Goal: Task Accomplishment & Management: Use online tool/utility

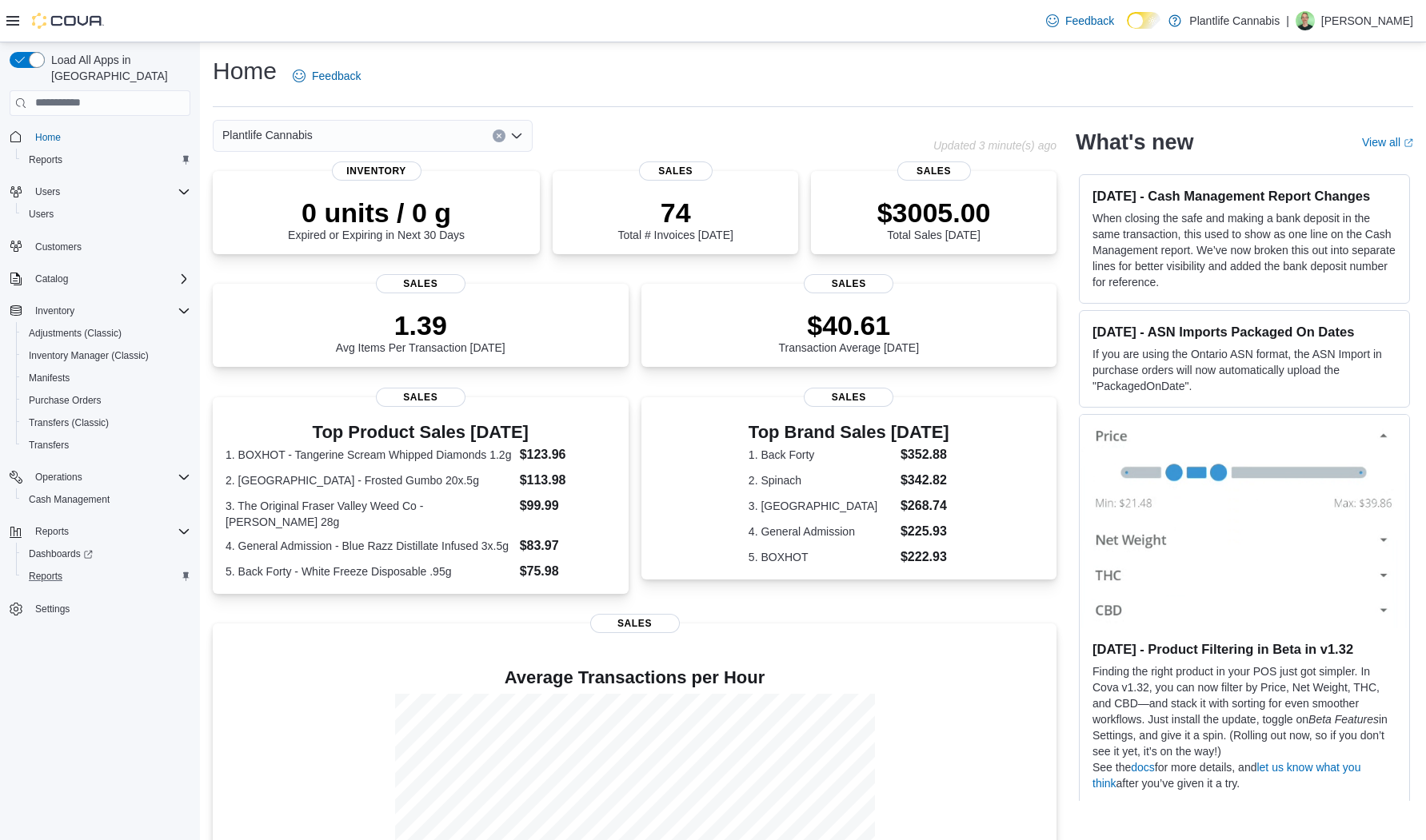
click at [75, 567] on div "Reports" at bounding box center [106, 576] width 168 height 19
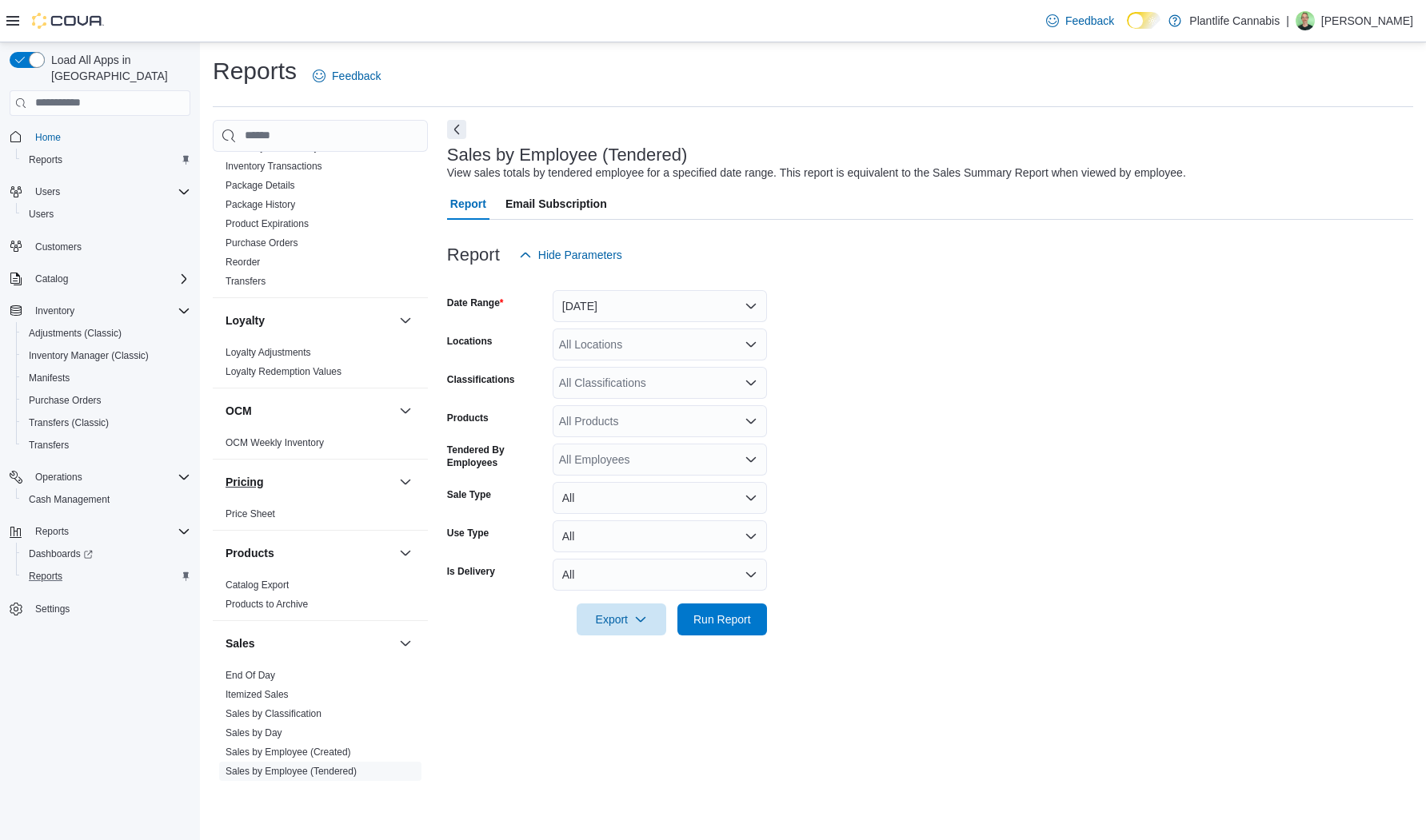
scroll to position [587, 0]
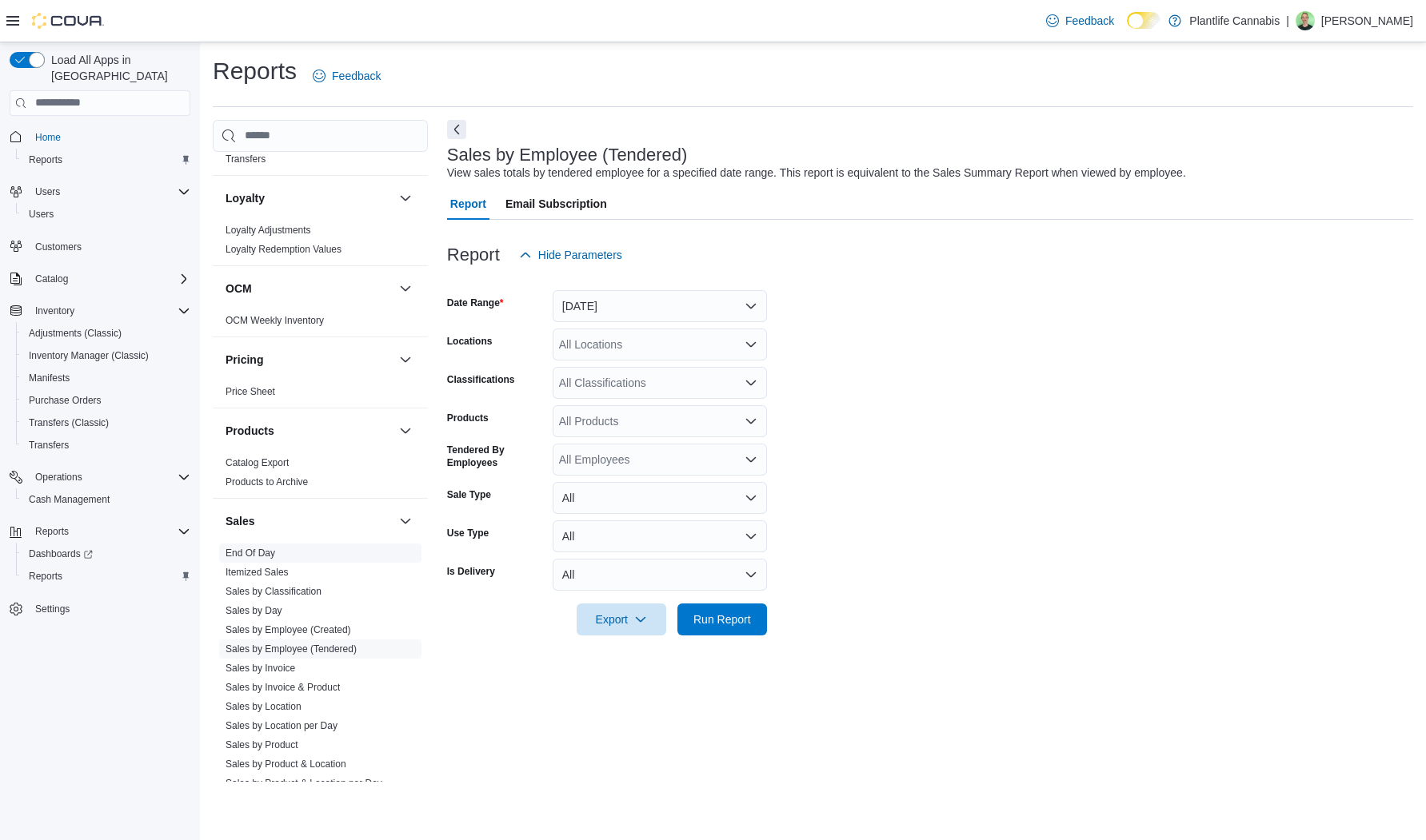
click at [270, 549] on link "End Of Day" at bounding box center [250, 552] width 49 height 11
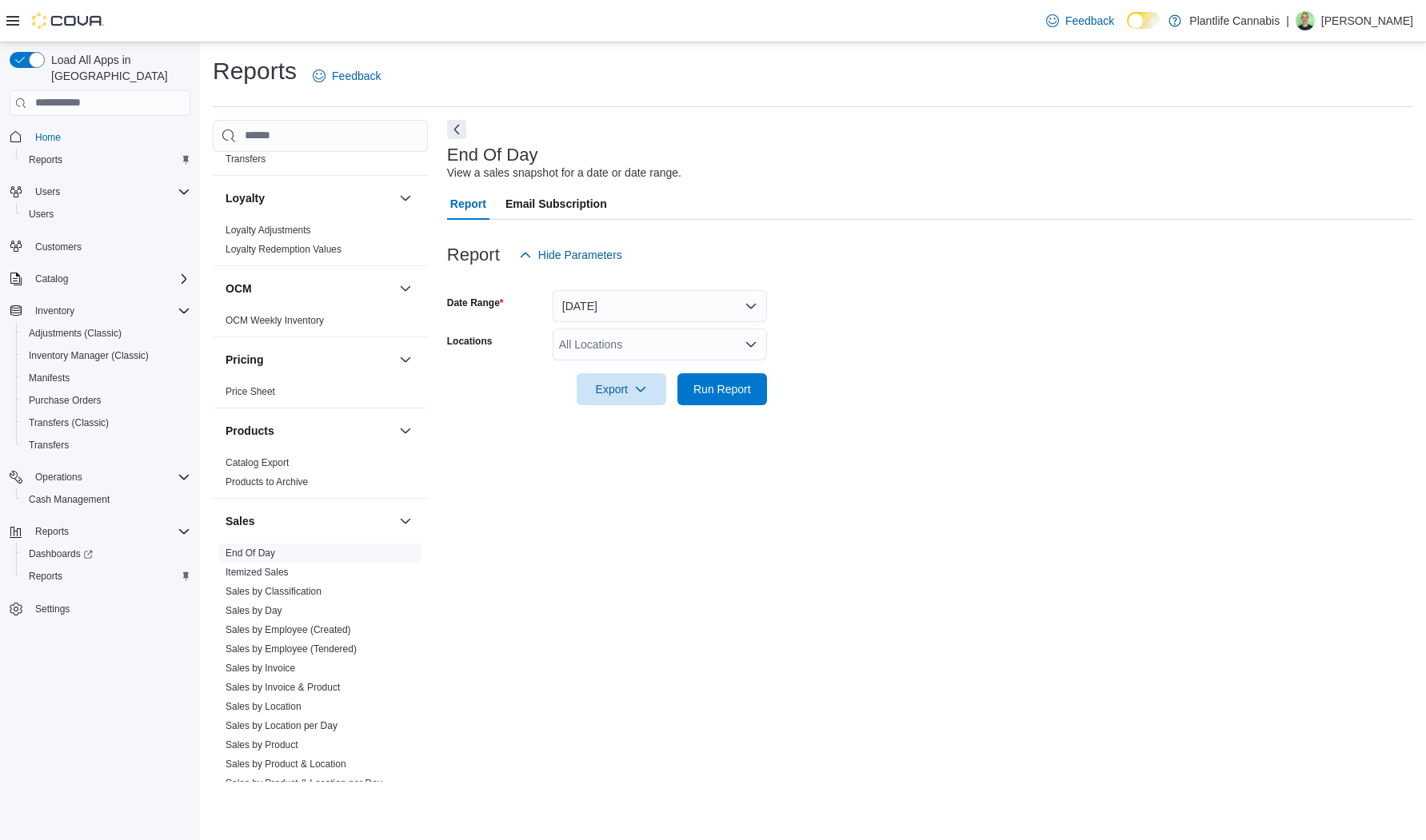
click at [691, 330] on div "All Locations" at bounding box center [660, 345] width 215 height 32
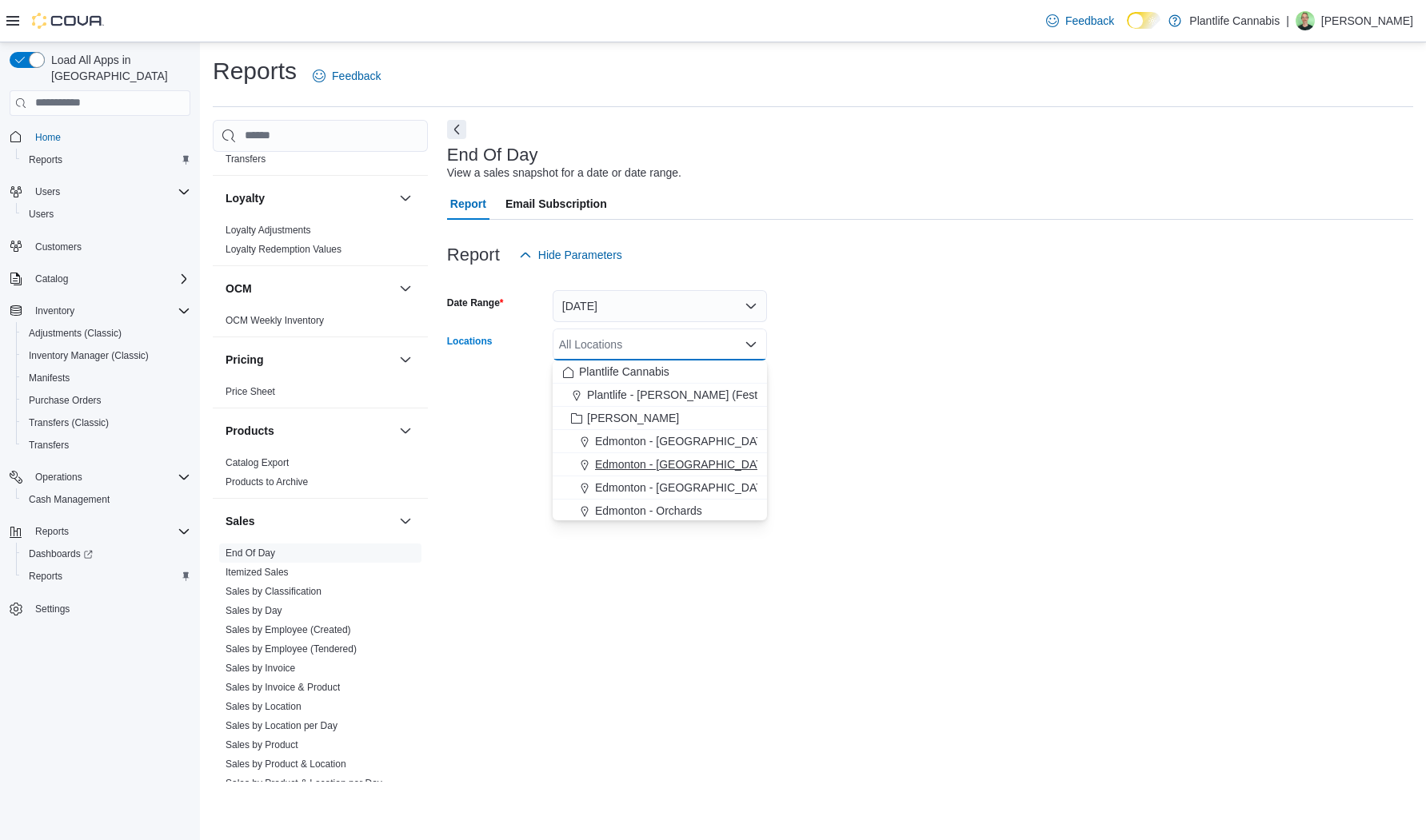
click at [694, 464] on span "Edmonton - [GEOGRAPHIC_DATA]" at bounding box center [683, 465] width 177 height 16
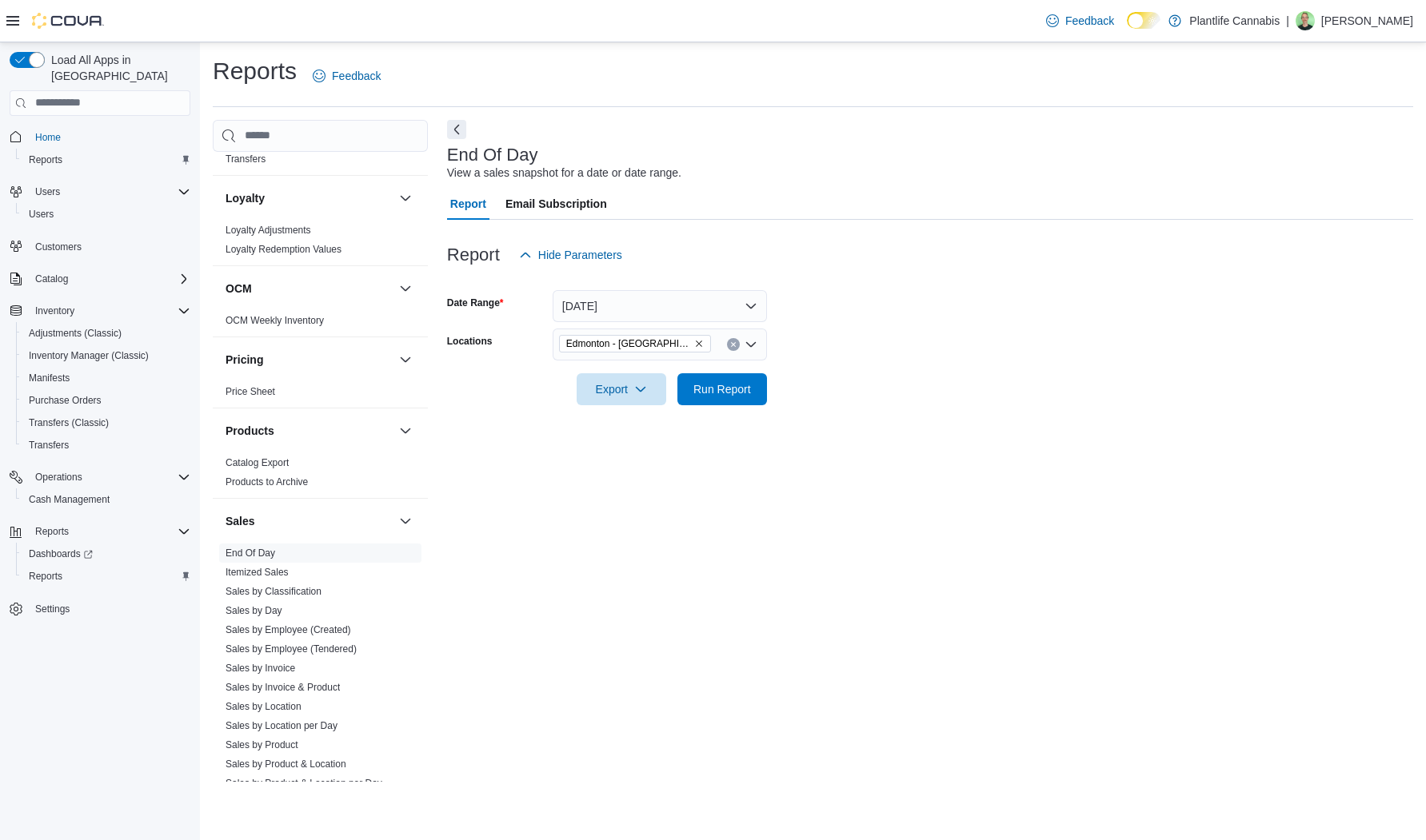
drag, startPoint x: 918, startPoint y: 396, endPoint x: 753, endPoint y: 372, distance: 166.7
click at [915, 395] on form "Date Range [DATE] Locations [GEOGRAPHIC_DATA] - ICE District Export Run Report" at bounding box center [930, 338] width 966 height 134
click at [705, 377] on span "Run Report" at bounding box center [721, 388] width 70 height 32
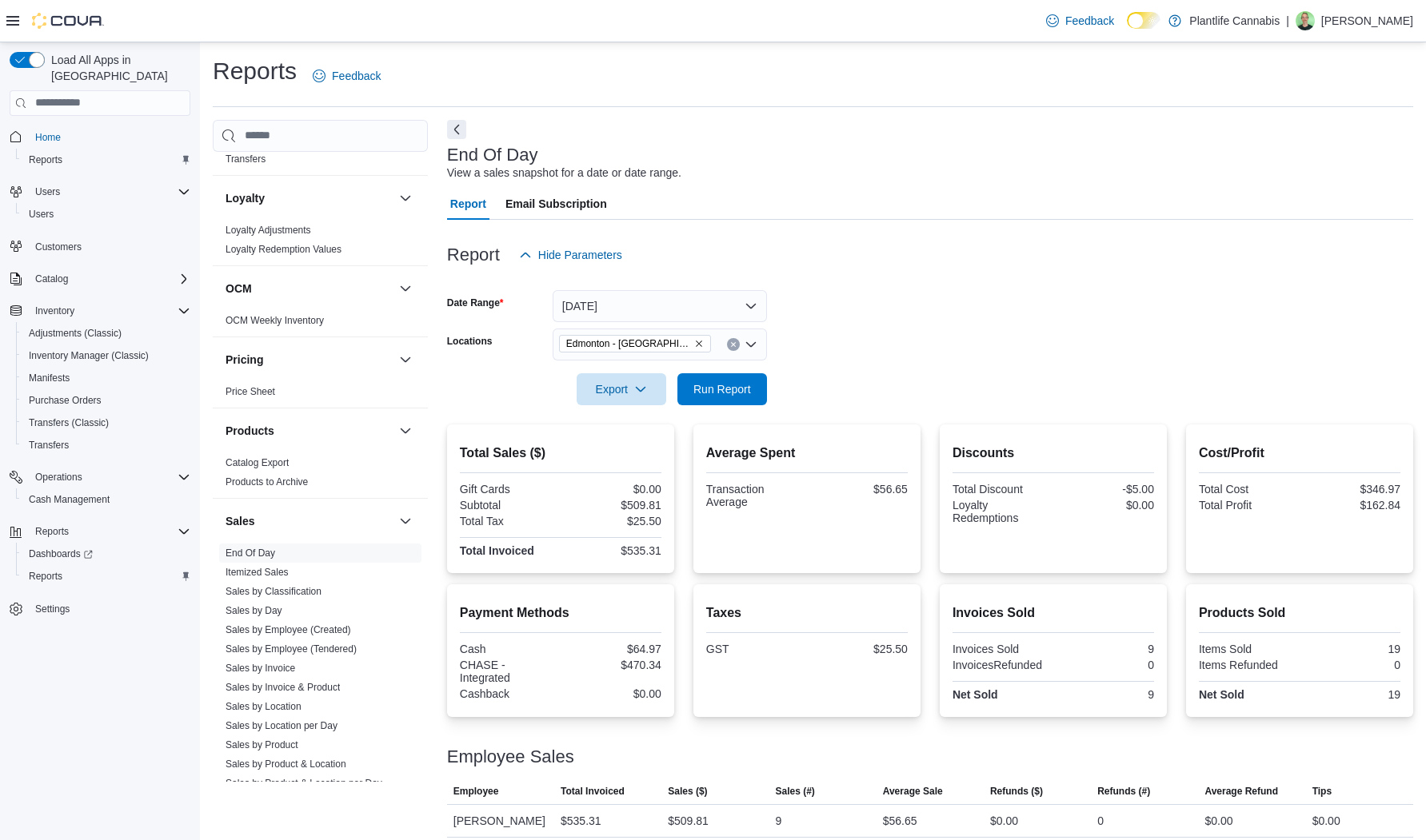
scroll to position [10, 0]
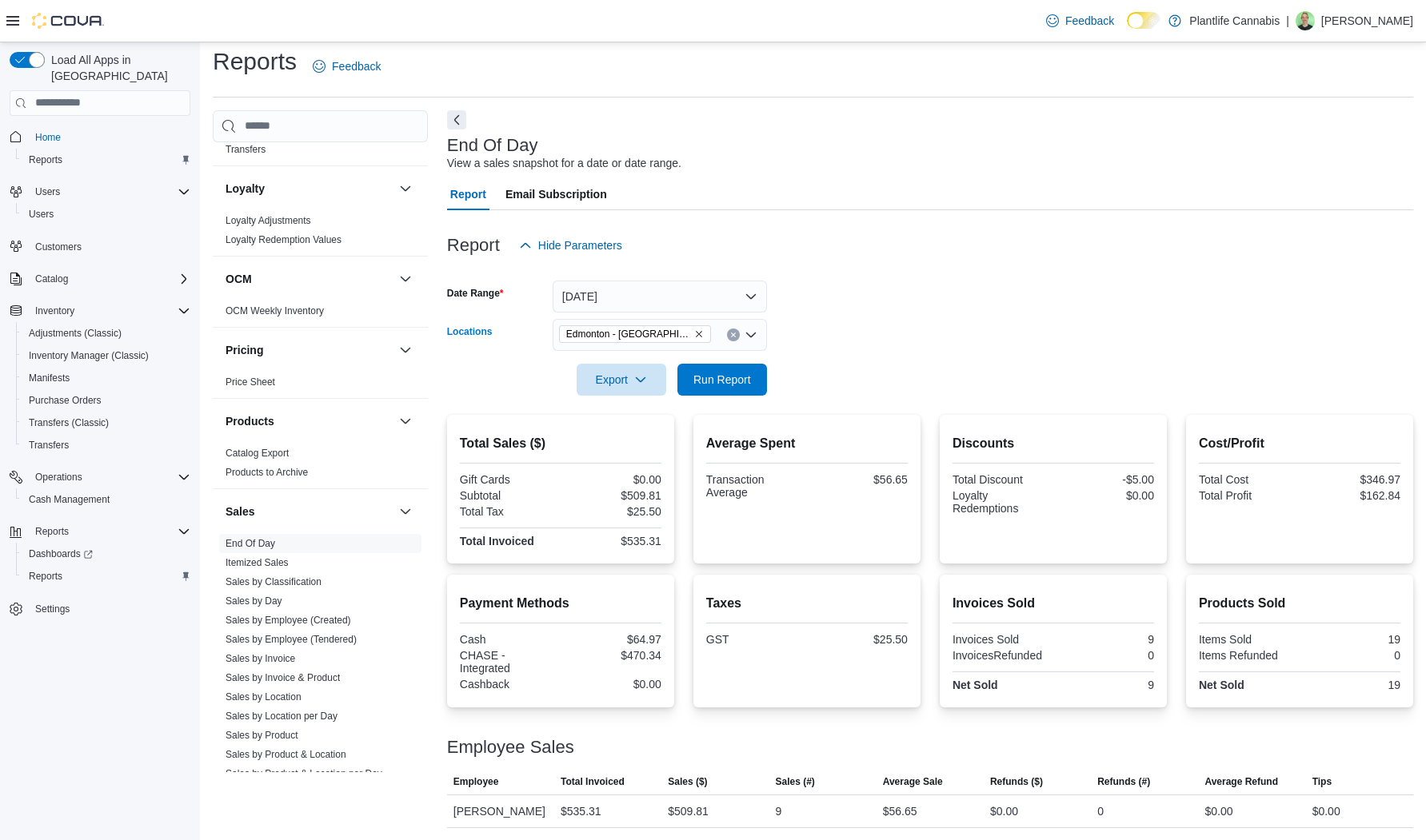
click at [695, 333] on icon "Remove Edmonton - ICE District from selection in this group" at bounding box center [698, 334] width 6 height 6
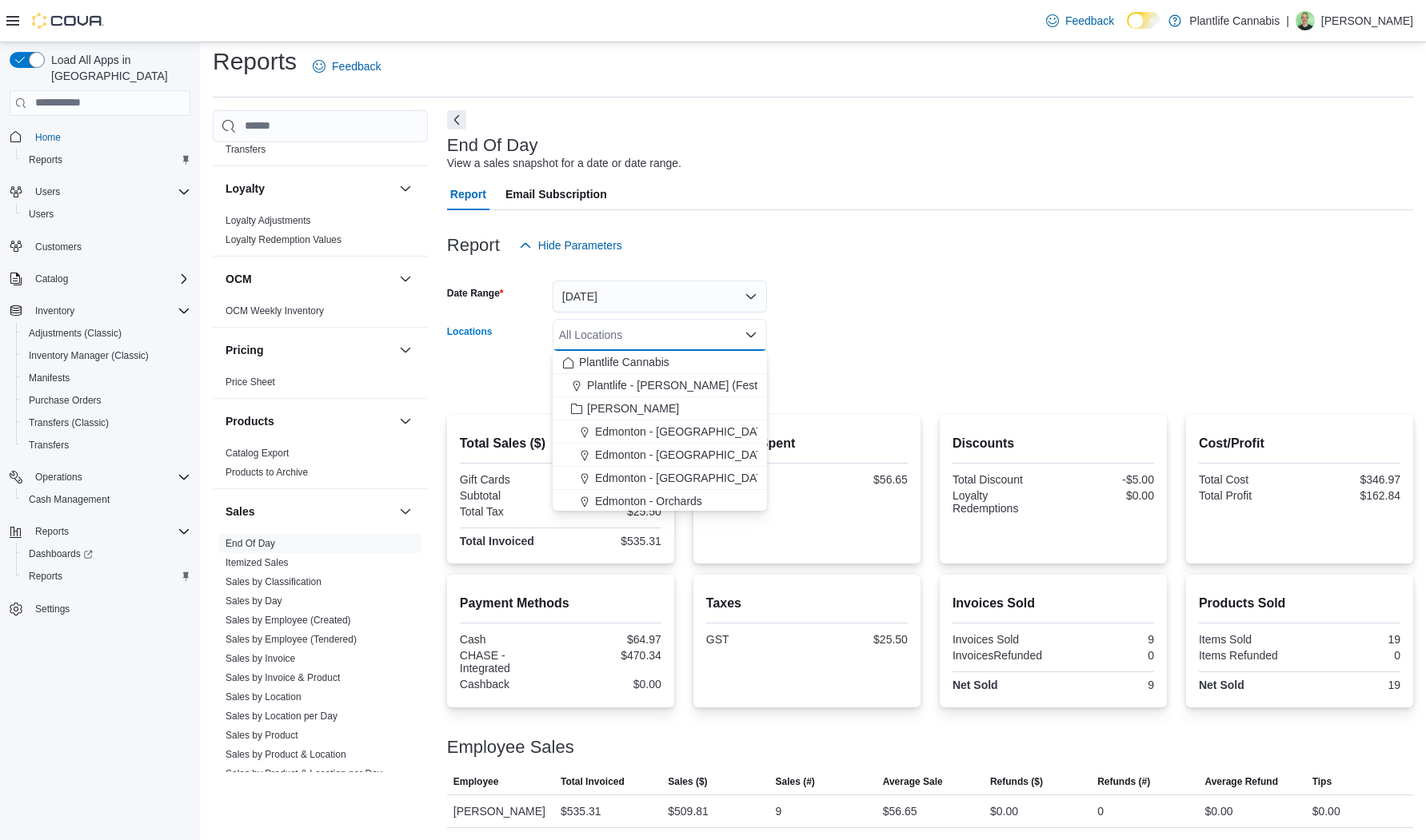
click at [682, 333] on div "All Locations" at bounding box center [660, 335] width 215 height 32
drag, startPoint x: 636, startPoint y: 471, endPoint x: 681, endPoint y: 427, distance: 62.9
click at [636, 470] on div "[PERSON_NAME]" at bounding box center [660, 472] width 195 height 16
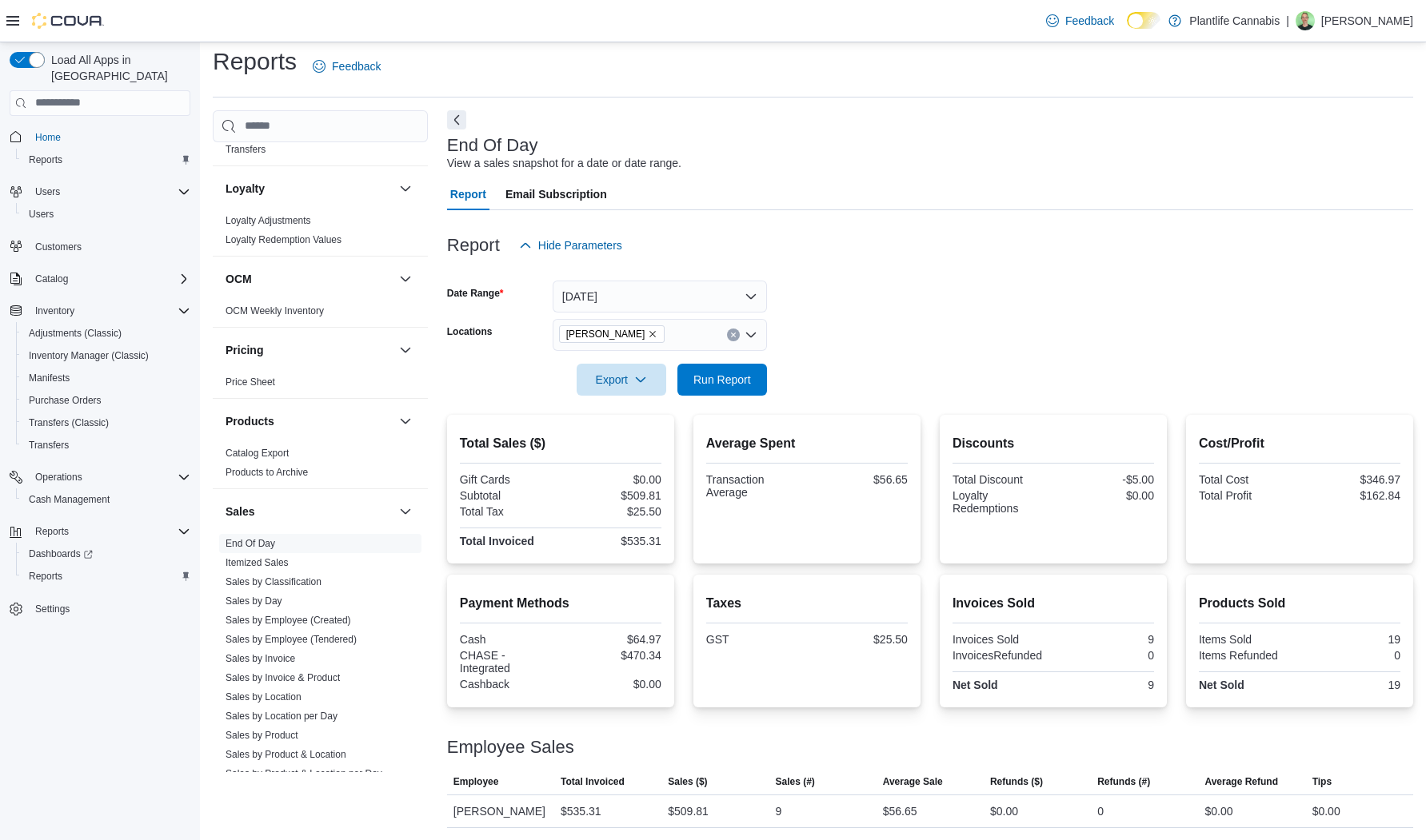
drag, startPoint x: 877, startPoint y: 373, endPoint x: 752, endPoint y: 357, distance: 126.0
click at [870, 371] on form "Date Range [DATE] Locations [PERSON_NAME] Export Run Report" at bounding box center [930, 329] width 966 height 134
click at [742, 370] on span "Run Report" at bounding box center [721, 379] width 70 height 32
click at [648, 334] on icon "Remove Leduc from selection in this group" at bounding box center [653, 335] width 10 height 10
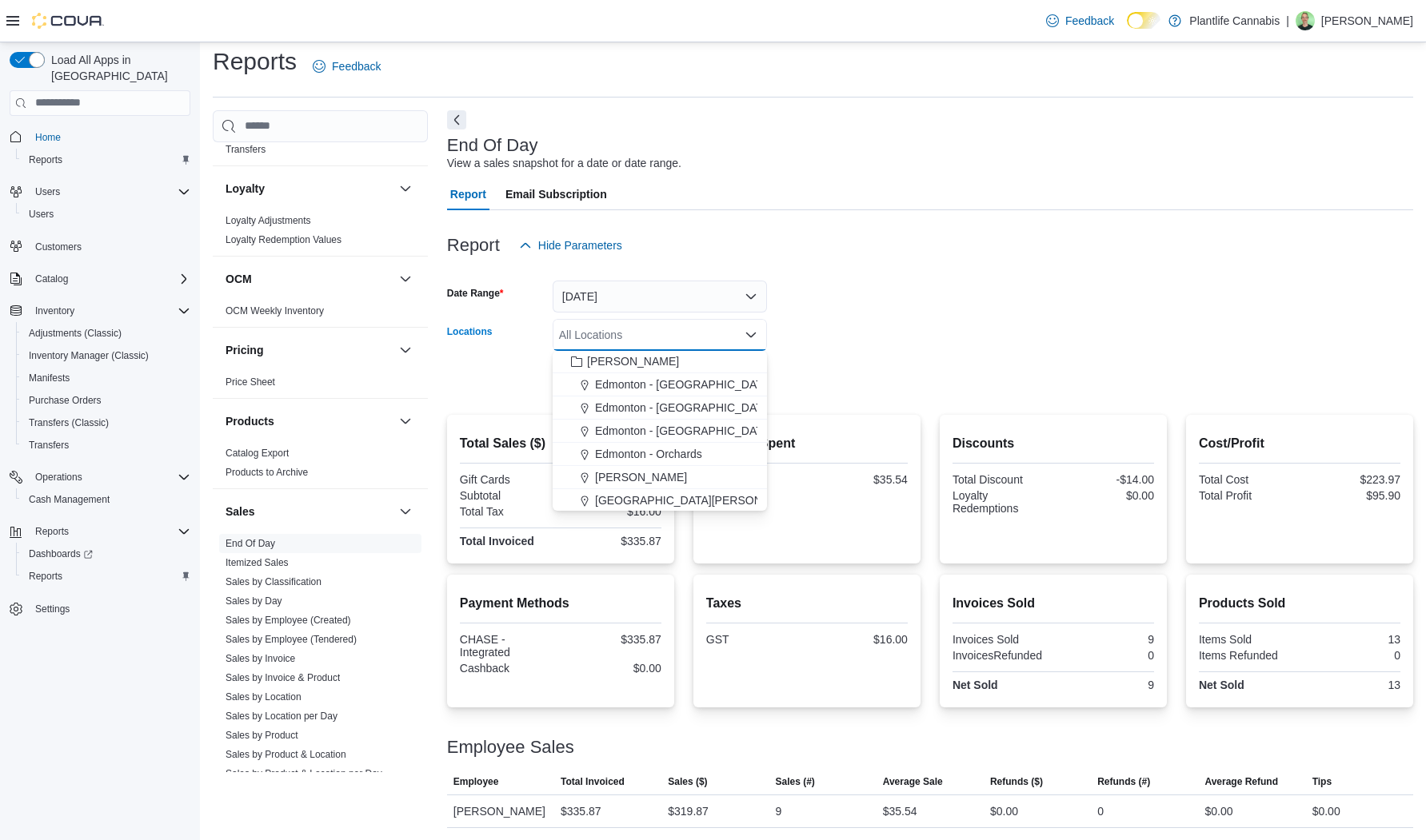
scroll to position [51, 0]
click at [612, 479] on span "[PERSON_NAME]" at bounding box center [640, 474] width 92 height 16
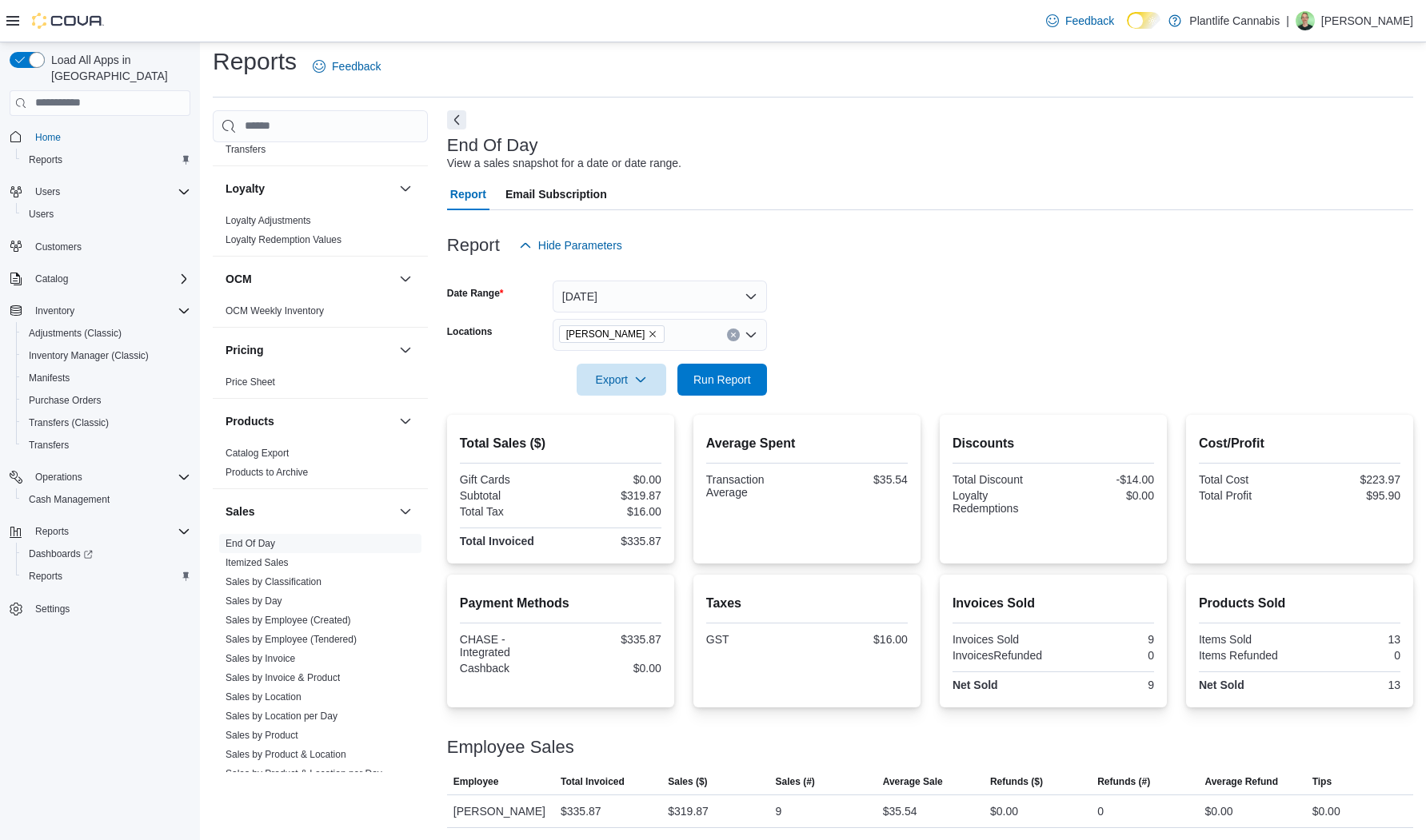
drag, startPoint x: 828, startPoint y: 361, endPoint x: 772, endPoint y: 356, distance: 56.2
click at [818, 360] on div at bounding box center [930, 356] width 966 height 13
click at [748, 373] on span "Run Report" at bounding box center [722, 379] width 57 height 16
click at [648, 333] on icon "Remove Leduc from selection in this group" at bounding box center [653, 335] width 10 height 10
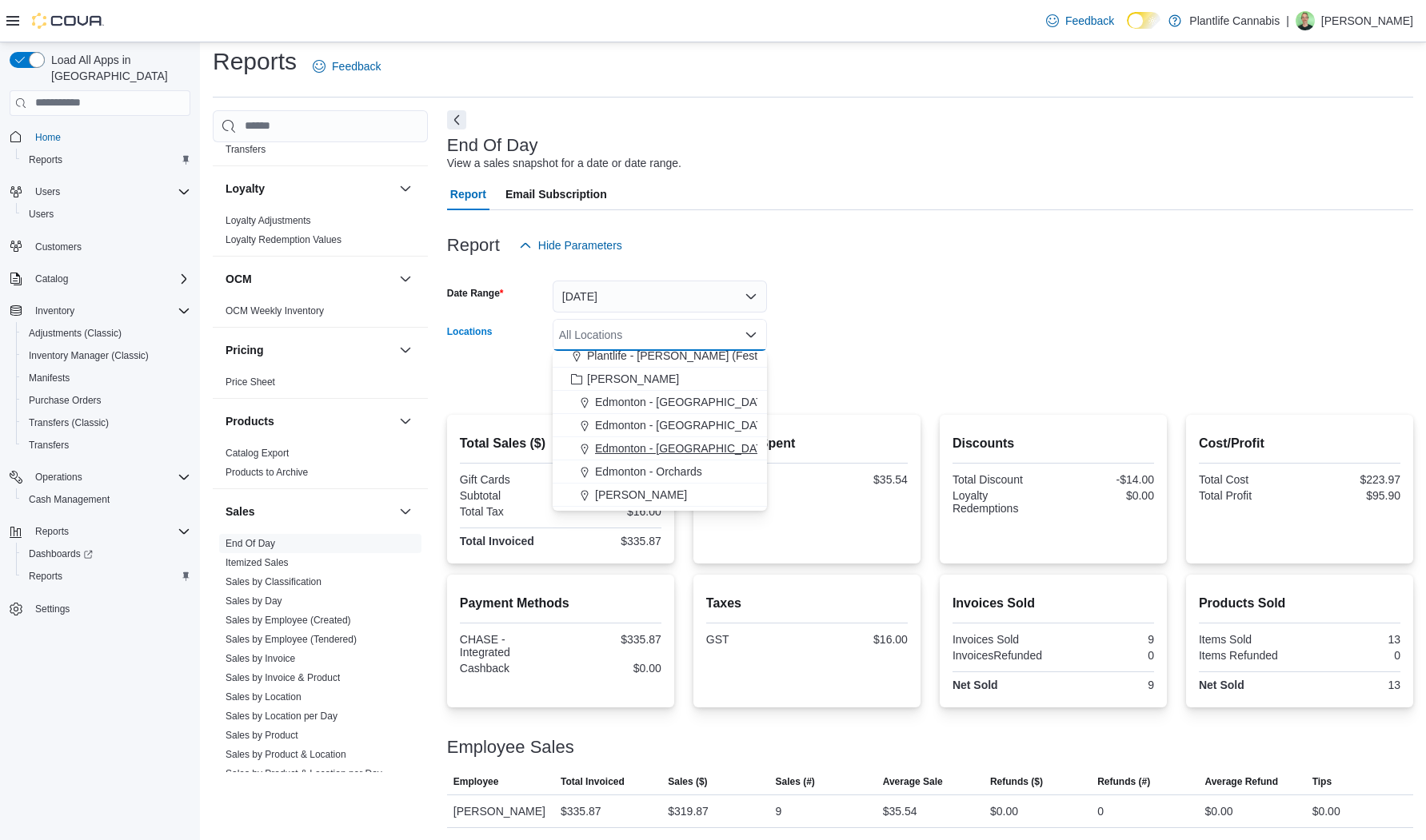
scroll to position [31, 0]
click at [627, 496] on div "[PERSON_NAME]" at bounding box center [660, 494] width 195 height 16
click at [648, 335] on icon "Remove Leduc from selection in this group" at bounding box center [653, 335] width 10 height 10
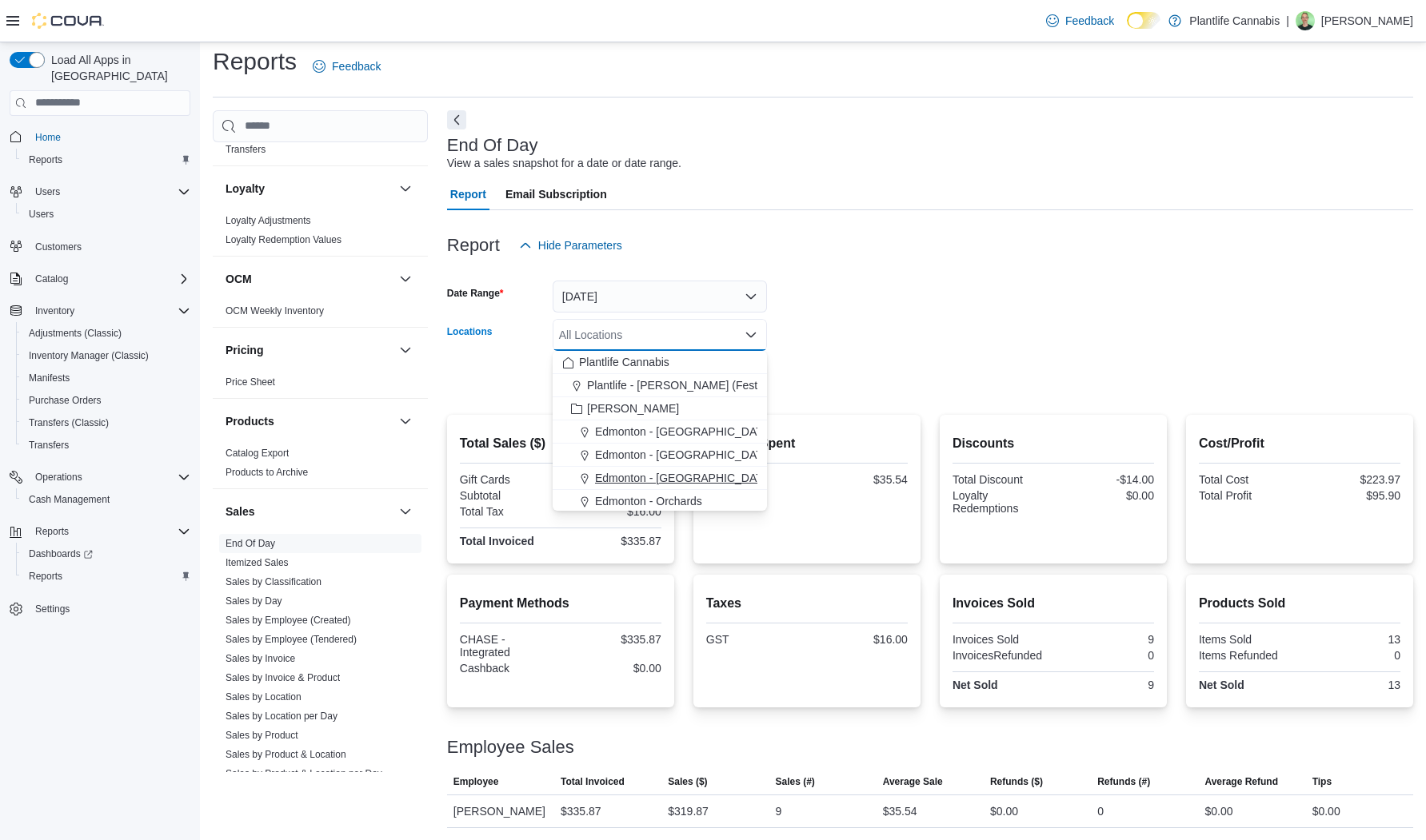
click at [681, 476] on span "Edmonton - [GEOGRAPHIC_DATA]" at bounding box center [683, 478] width 177 height 16
drag, startPoint x: 818, startPoint y: 405, endPoint x: 732, endPoint y: 388, distance: 87.7
click at [818, 404] on div at bounding box center [930, 405] width 966 height 19
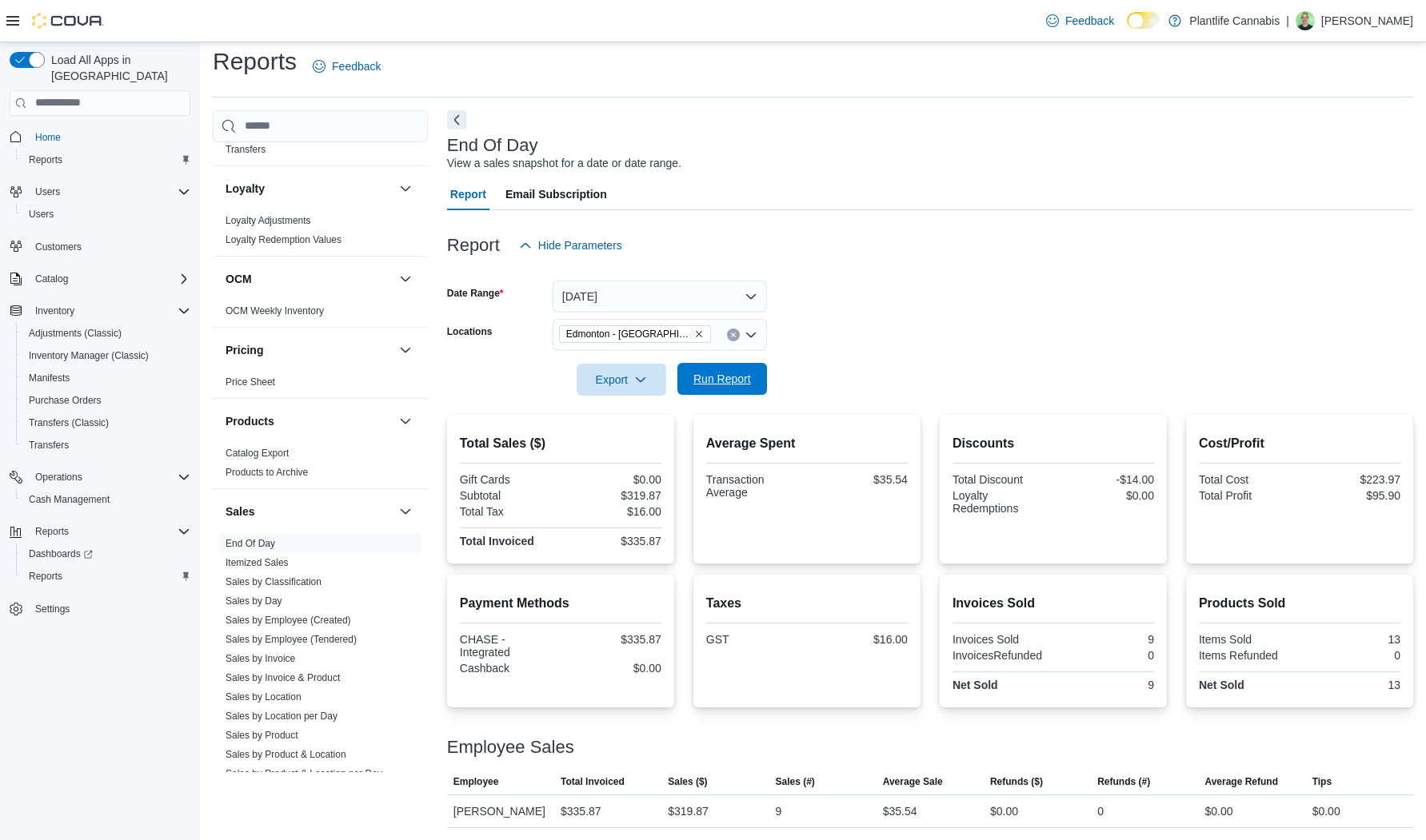
click at [716, 385] on span "Run Report" at bounding box center [722, 379] width 57 height 16
click at [694, 330] on icon "Remove Edmonton - Jagare Ridge from selection in this group" at bounding box center [699, 335] width 10 height 10
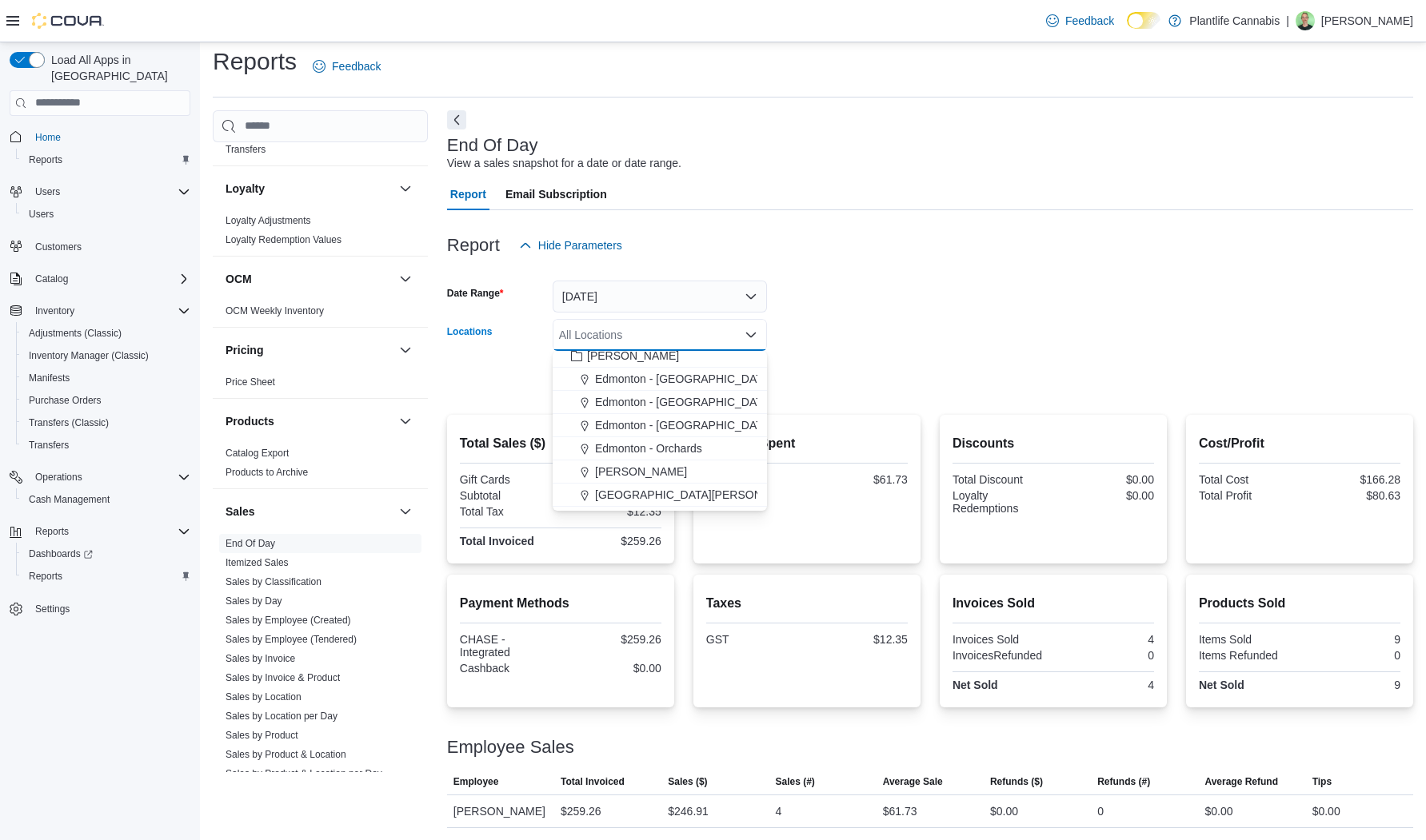
scroll to position [77, 0]
click at [650, 381] on span "Edmonton - [GEOGRAPHIC_DATA]" at bounding box center [683, 378] width 177 height 16
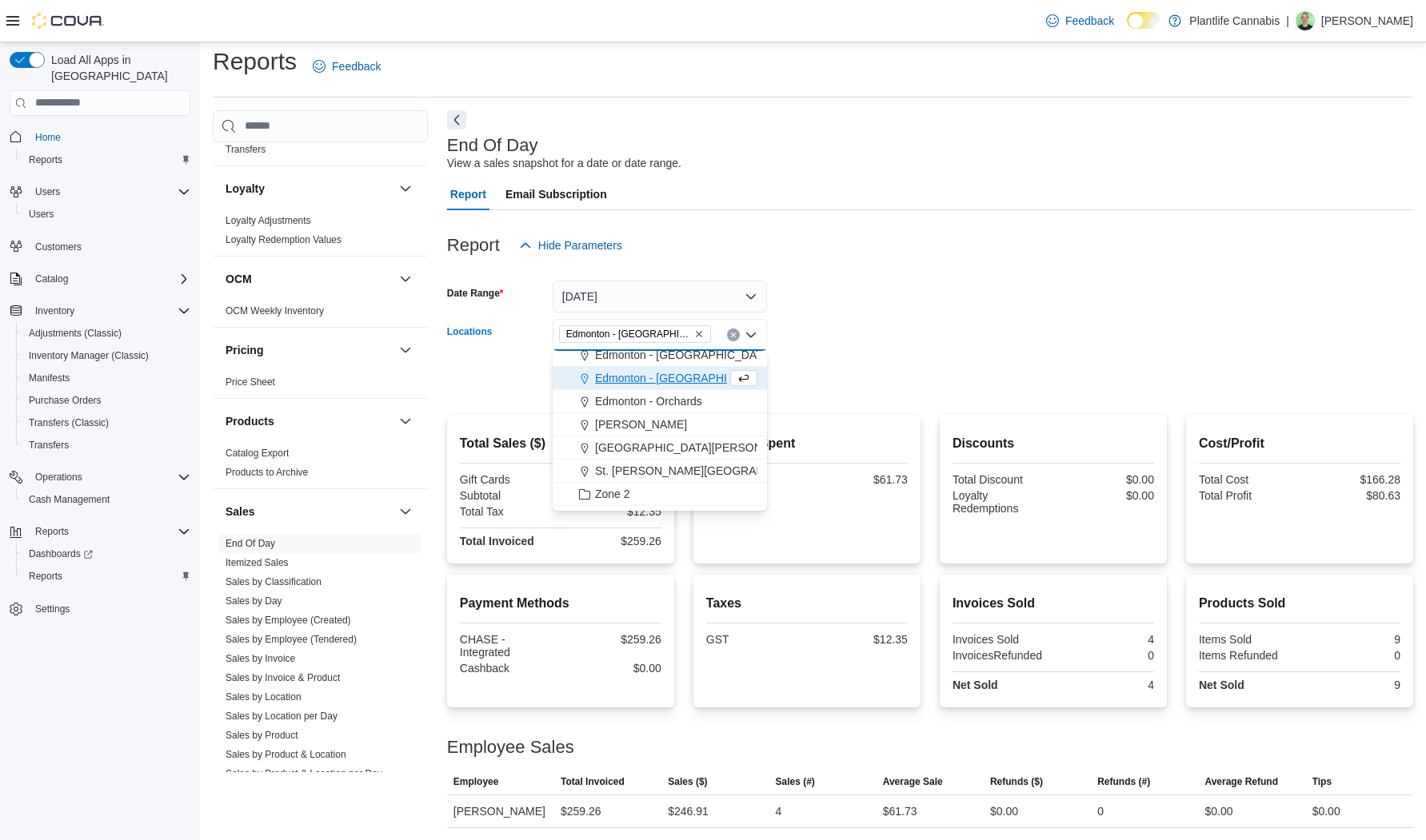
click at [853, 342] on form "Date Range [DATE] Locations [GEOGRAPHIC_DATA] - [GEOGRAPHIC_DATA] Combo box. Se…" at bounding box center [930, 329] width 966 height 134
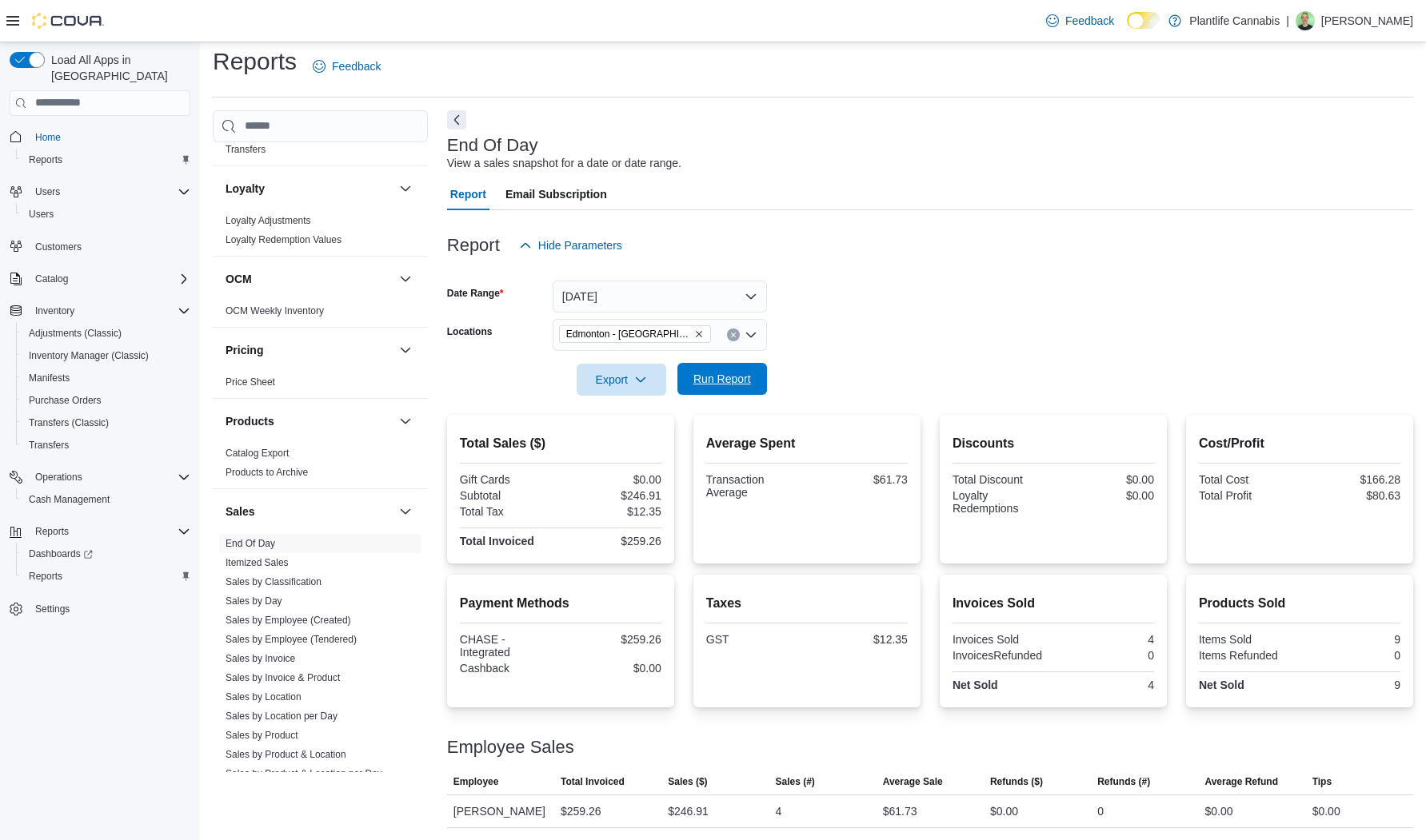
click at [721, 376] on span "Run Report" at bounding box center [722, 379] width 57 height 16
click at [711, 367] on span "Run Report" at bounding box center [721, 379] width 70 height 32
click at [694, 337] on icon "Remove Edmonton - ICE District from selection in this group" at bounding box center [699, 335] width 10 height 10
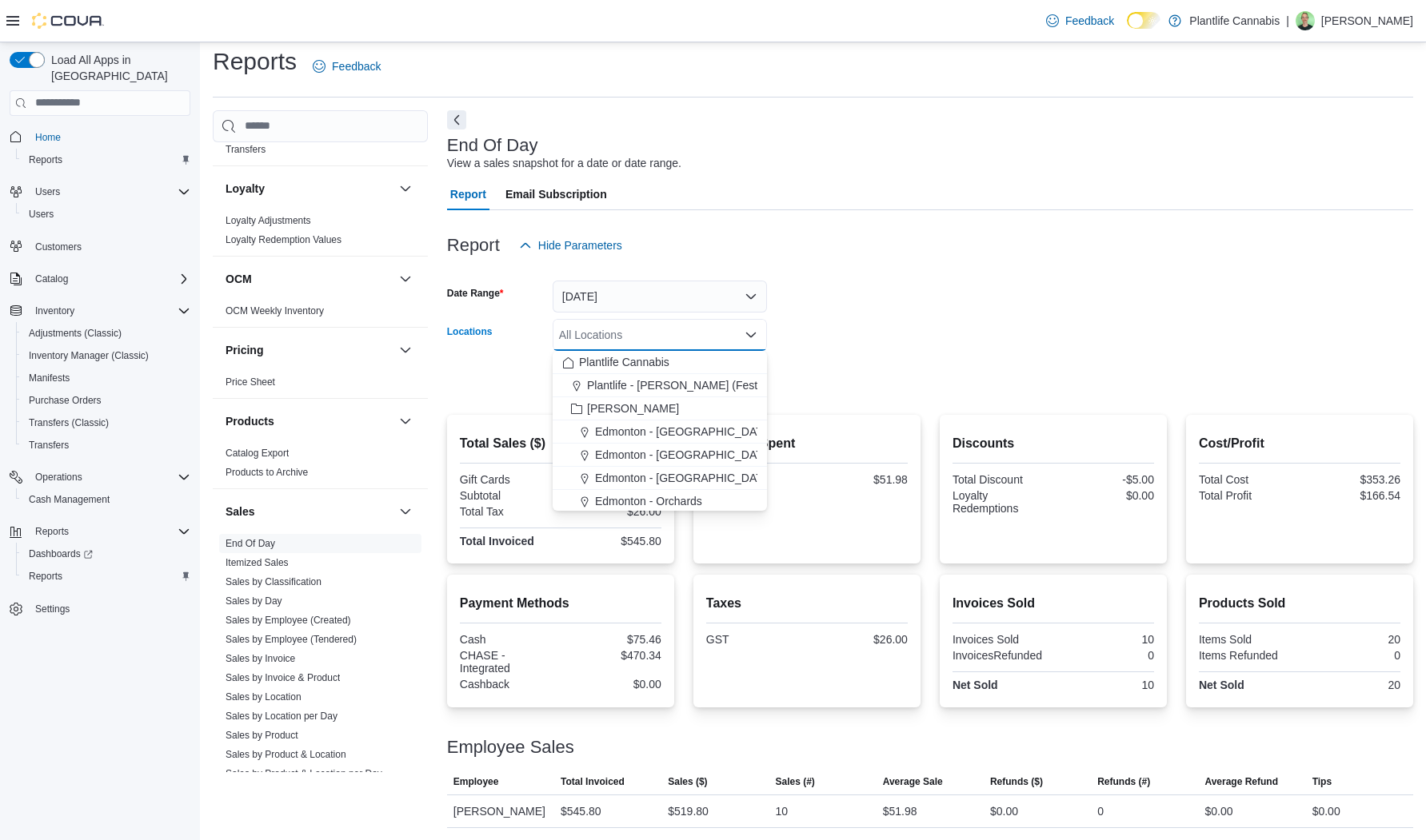
click at [683, 337] on div "All Locations" at bounding box center [660, 335] width 215 height 32
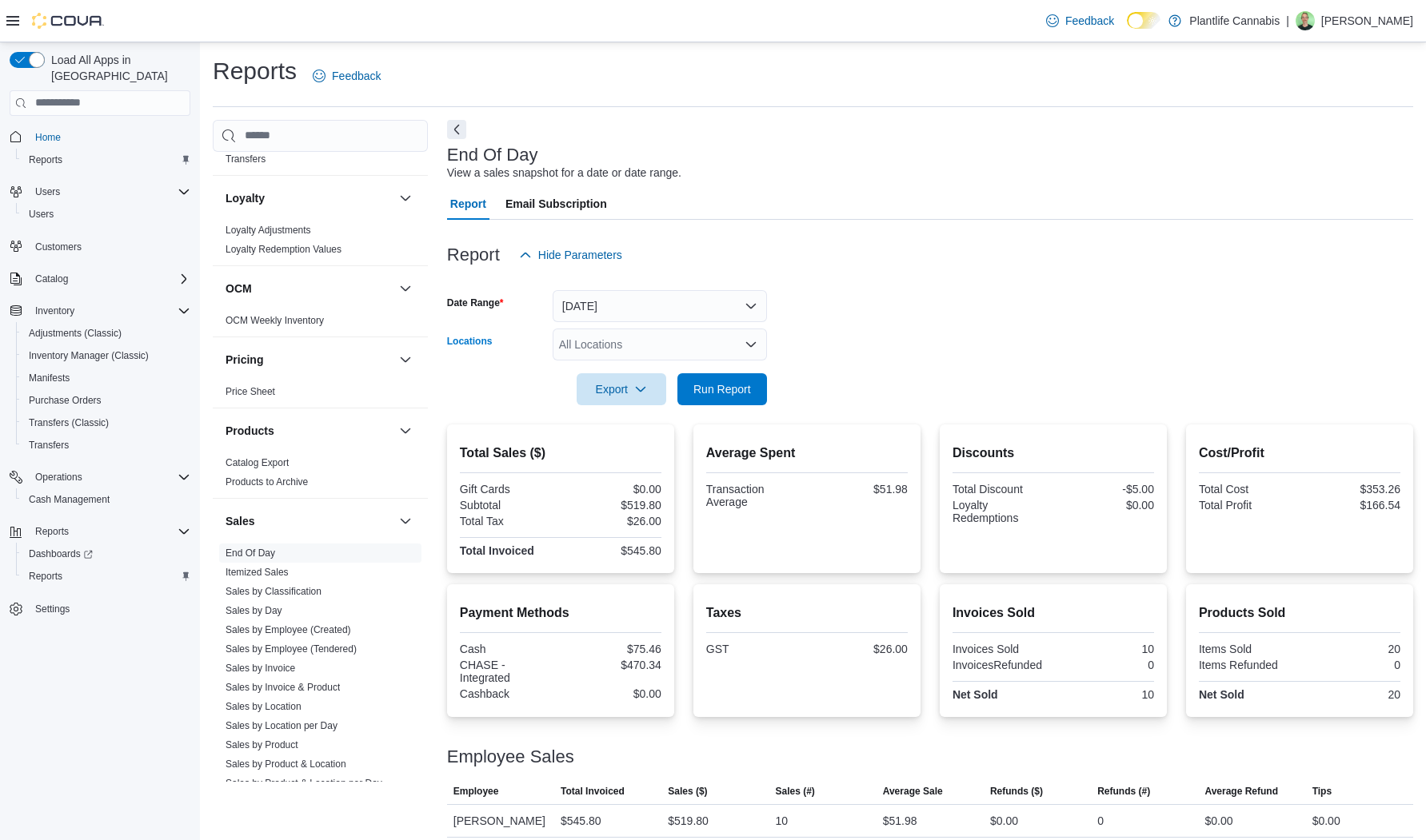
click at [631, 349] on div "All Locations Combo box. Selected. Combo box input. All Locations. Type some te…" at bounding box center [660, 345] width 215 height 32
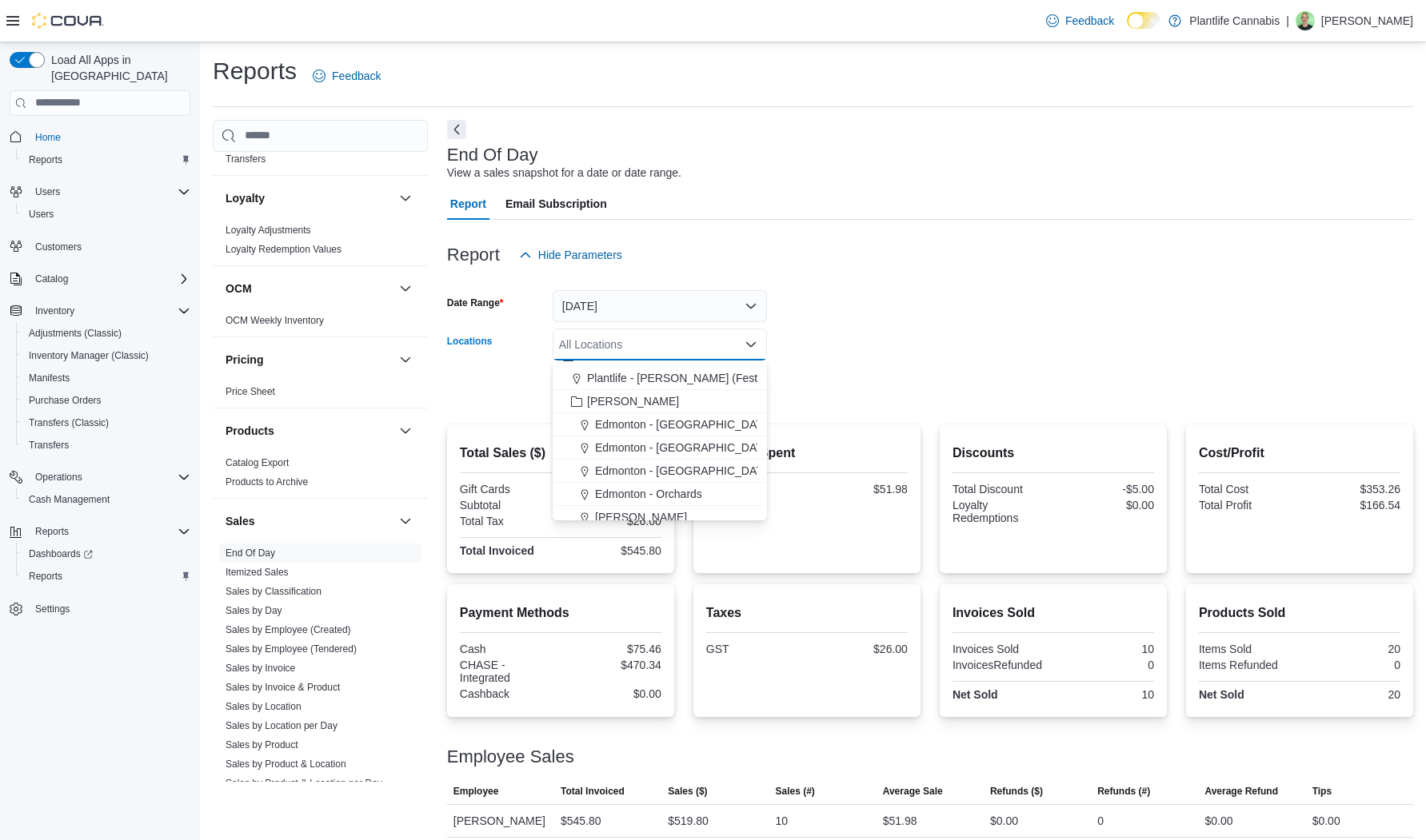
scroll to position [27, 0]
click at [631, 443] on span "Edmonton - [GEOGRAPHIC_DATA]" at bounding box center [683, 438] width 177 height 16
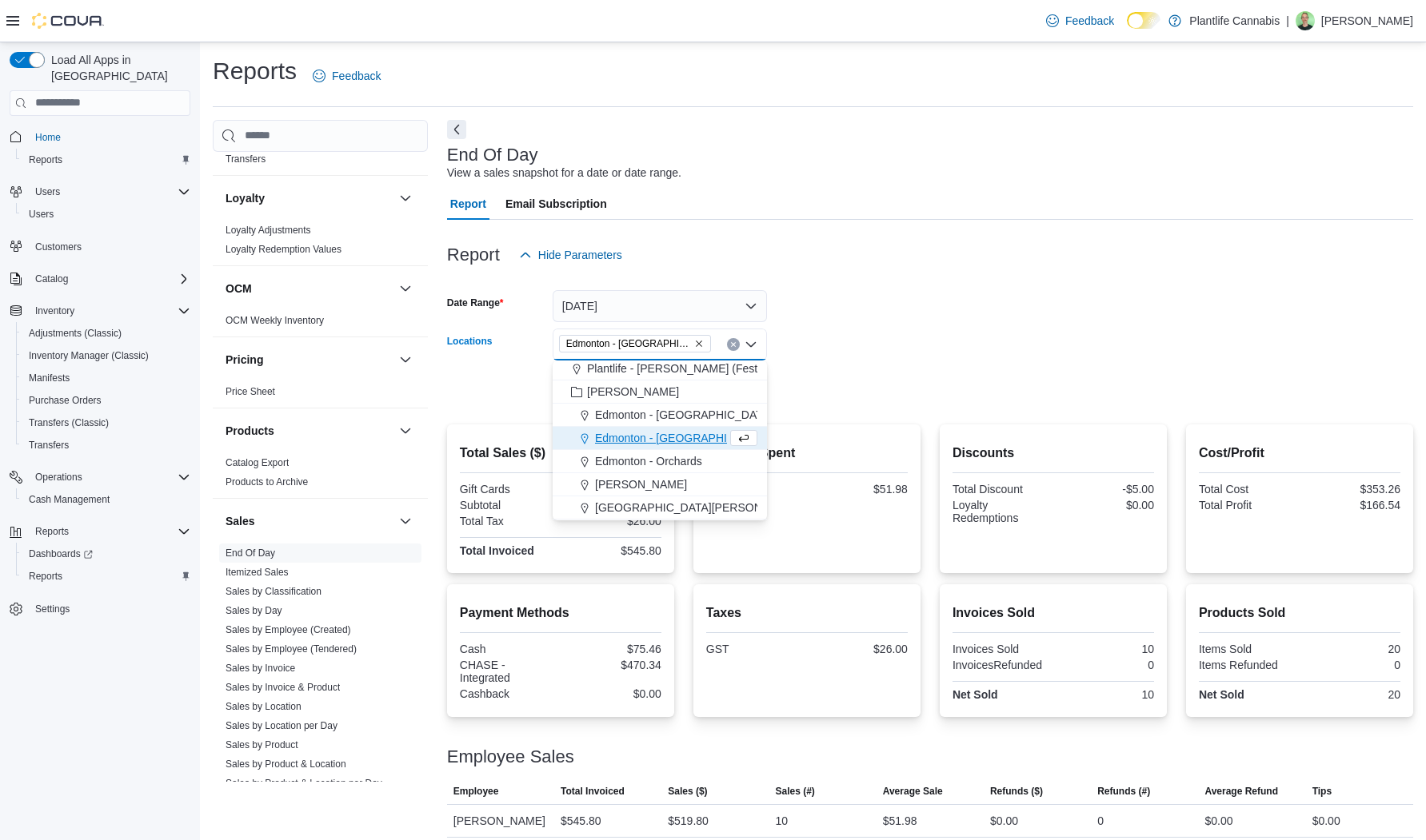
drag, startPoint x: 835, startPoint y: 324, endPoint x: 695, endPoint y: 372, distance: 148.0
click at [808, 331] on form "Date Range [DATE] Locations [GEOGRAPHIC_DATA] - [GEOGRAPHIC_DATA] Combo box. Se…" at bounding box center [930, 338] width 966 height 134
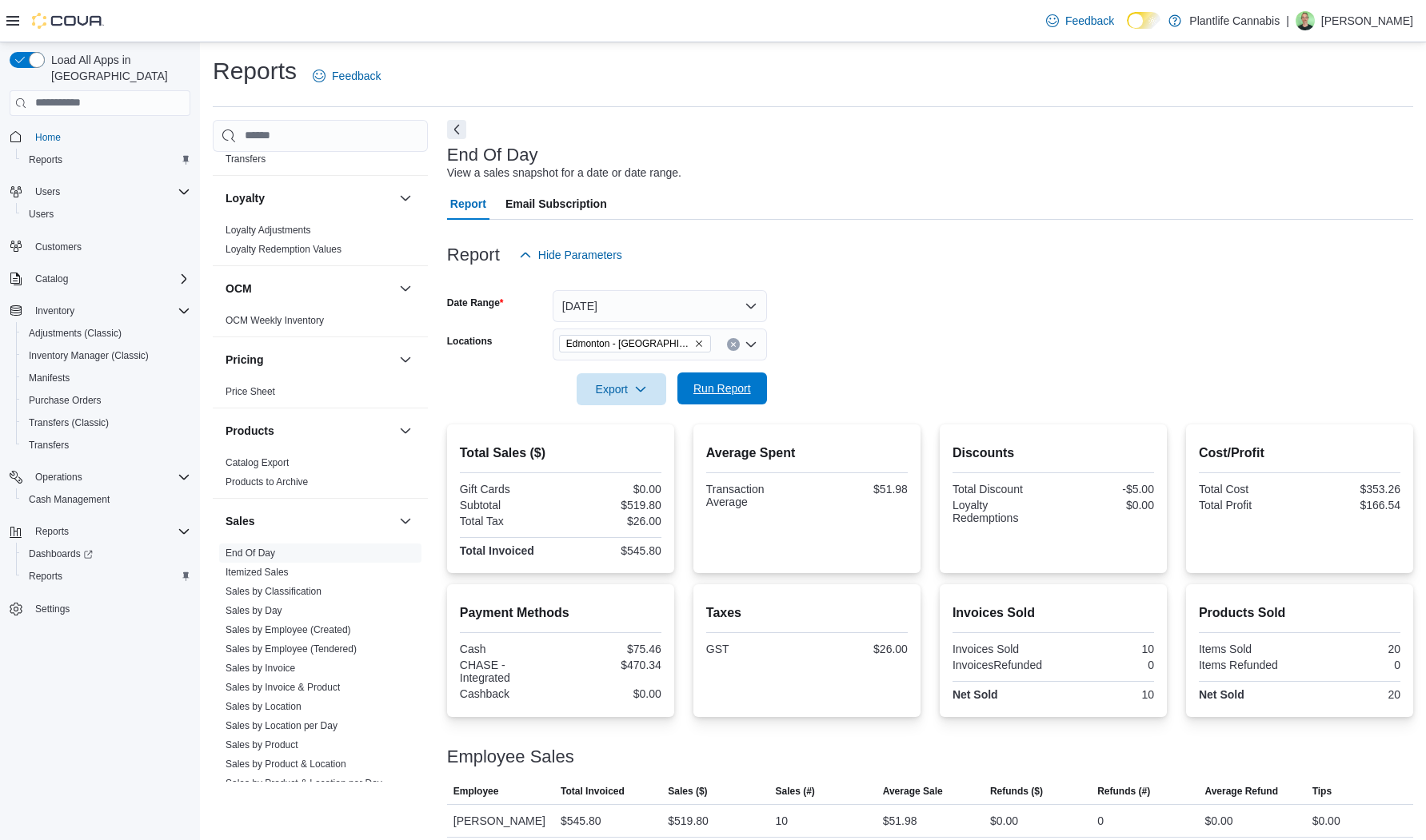
click at [682, 389] on button "Run Report" at bounding box center [722, 388] width 90 height 32
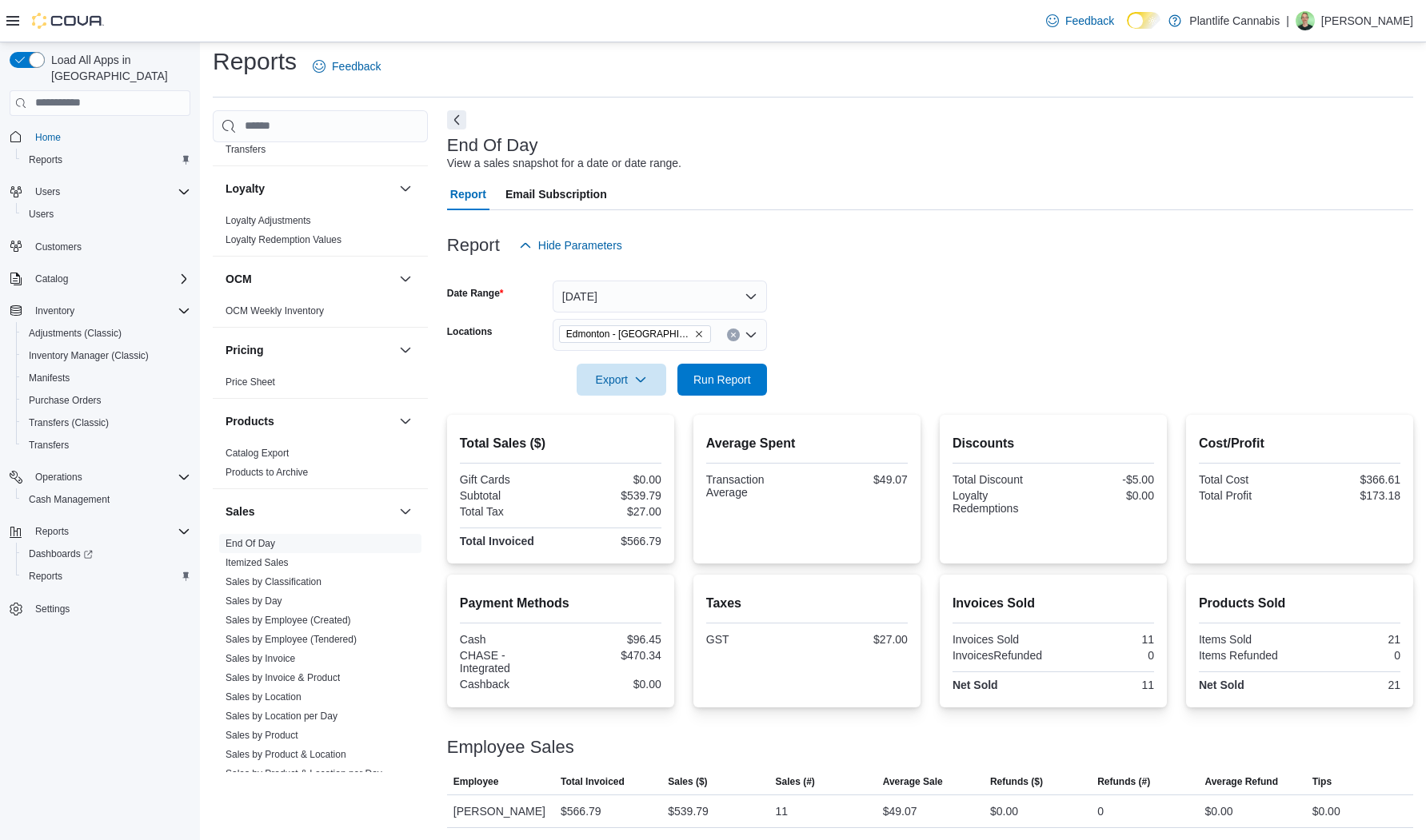
click at [694, 335] on icon "Remove Edmonton - ICE District from selection in this group" at bounding box center [699, 335] width 10 height 10
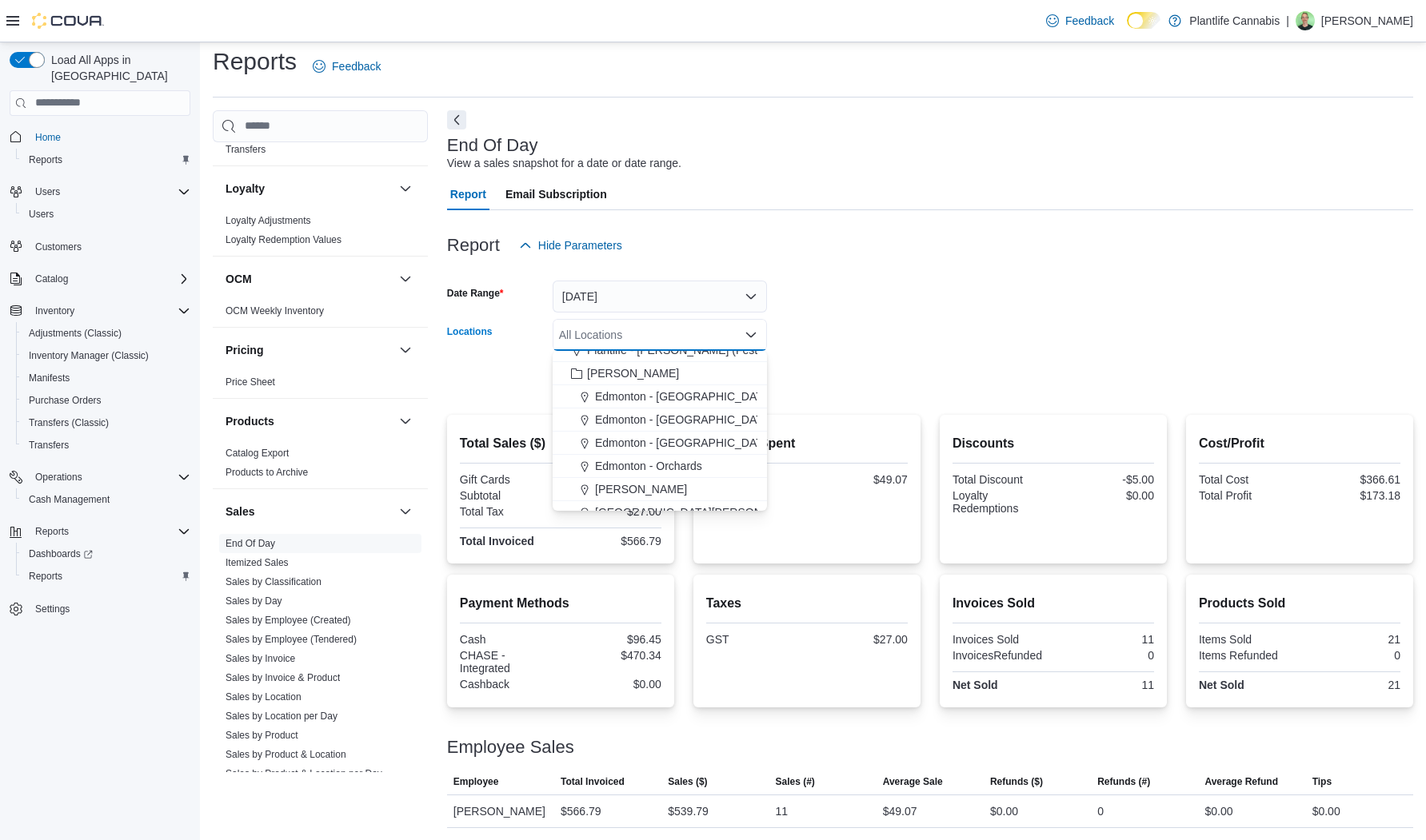
scroll to position [45, 0]
click at [672, 431] on span "Edmonton - [GEOGRAPHIC_DATA]" at bounding box center [683, 432] width 177 height 16
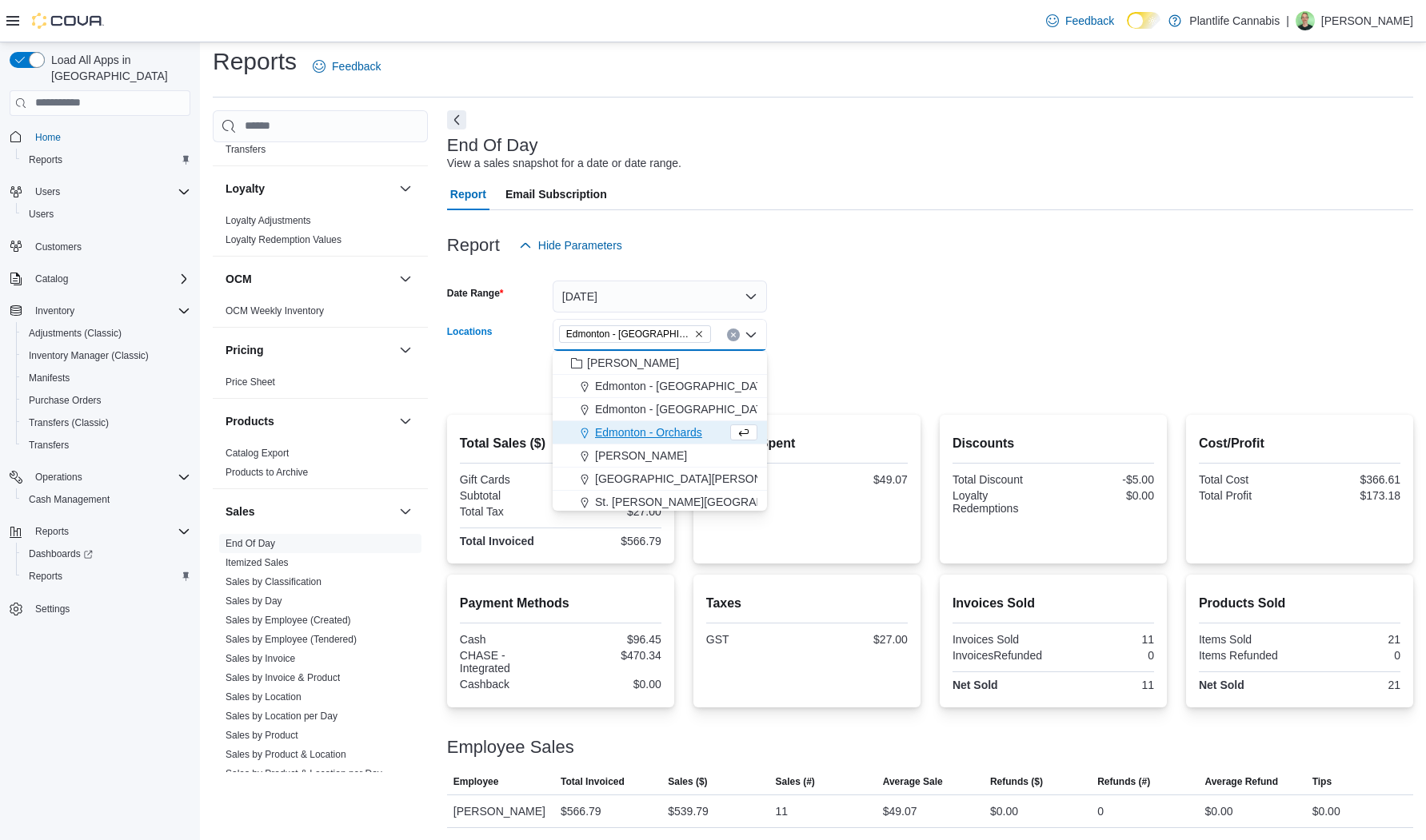
click at [837, 381] on form "Date Range [DATE] Locations [GEOGRAPHIC_DATA] - [GEOGRAPHIC_DATA] Combo box. Se…" at bounding box center [930, 329] width 966 height 134
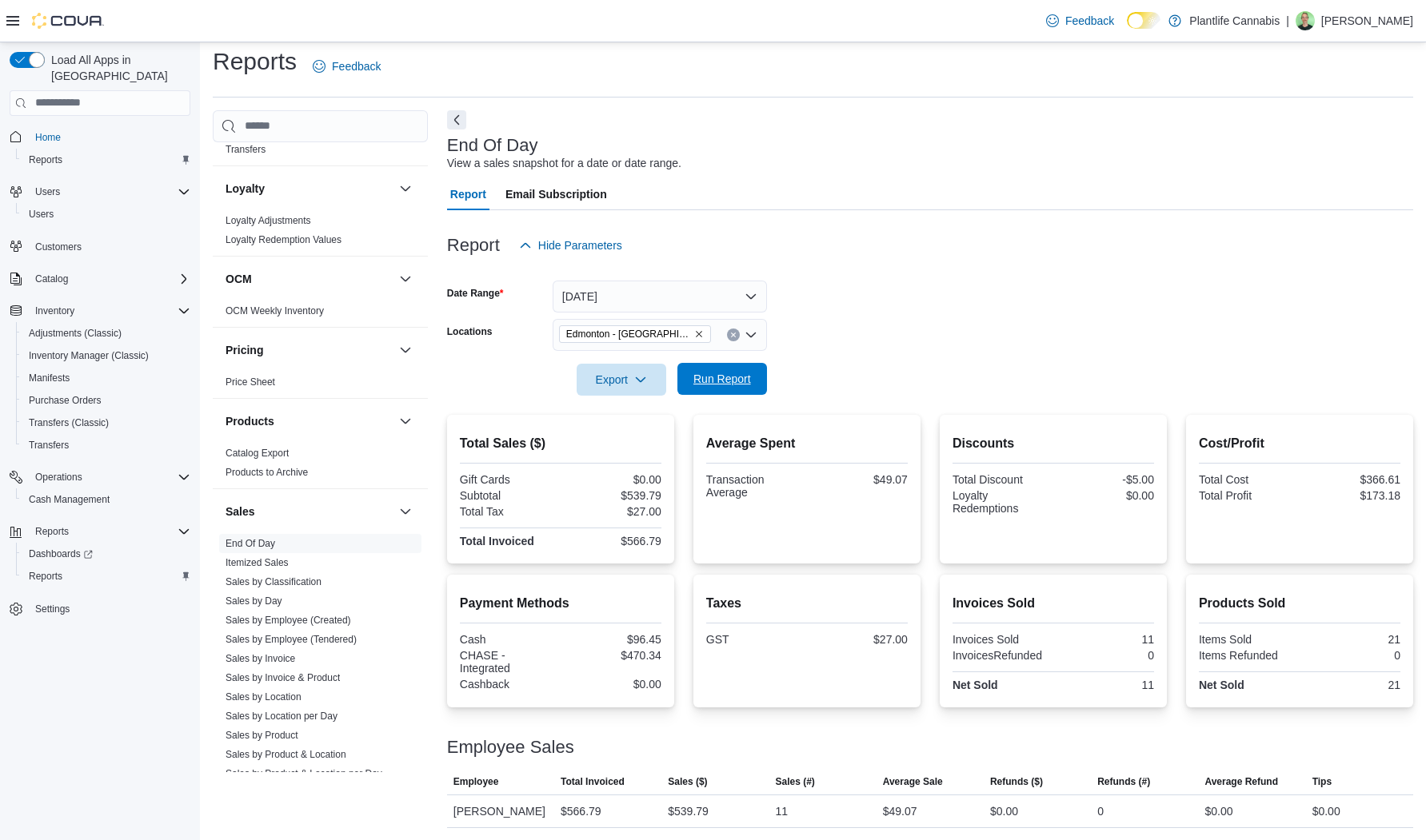
click at [740, 382] on span "Run Report" at bounding box center [722, 379] width 57 height 16
click at [682, 339] on span "Edmonton - [GEOGRAPHIC_DATA]" at bounding box center [628, 334] width 125 height 16
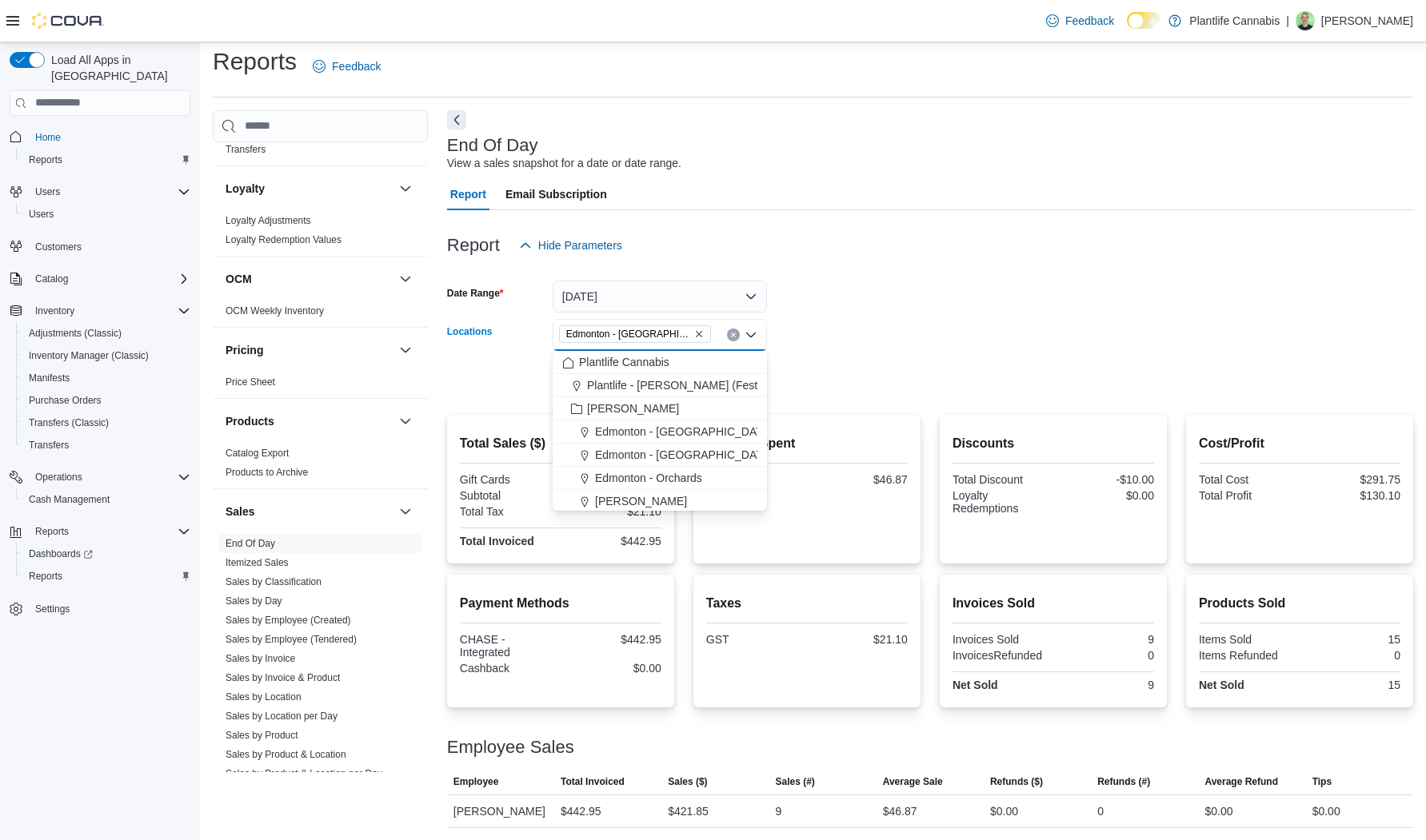
click at [699, 334] on span "Edmonton - [GEOGRAPHIC_DATA]" at bounding box center [635, 334] width 152 height 18
click at [695, 335] on icon "Remove Edmonton - Jagare Ridge from selection in this group" at bounding box center [698, 334] width 6 height 6
click at [611, 435] on span "[PERSON_NAME]" at bounding box center [640, 435] width 92 height 16
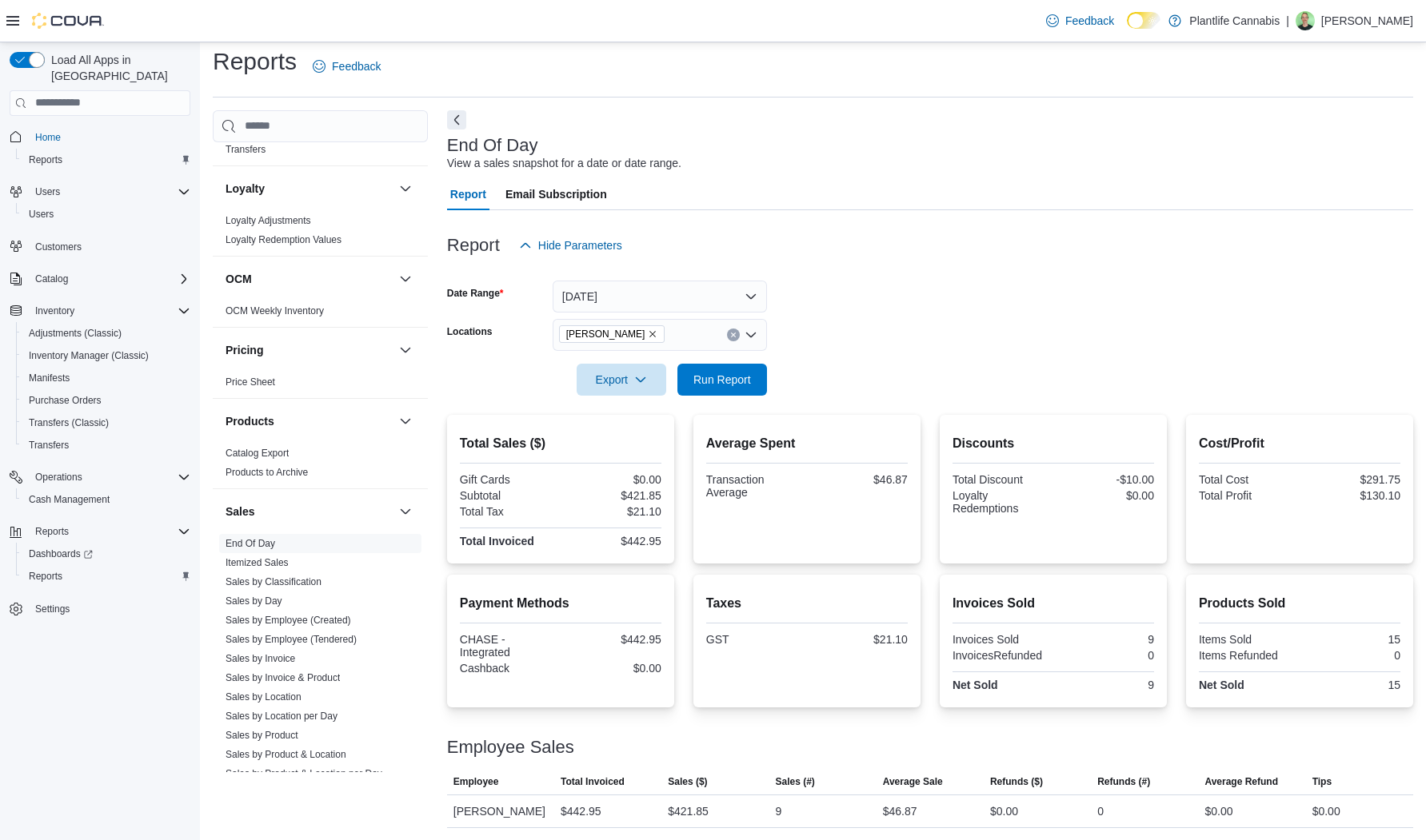
click at [911, 364] on form "Date Range [DATE] Locations [PERSON_NAME] Export Run Report" at bounding box center [930, 329] width 966 height 134
click at [743, 385] on span "Run Report" at bounding box center [722, 379] width 57 height 16
click at [648, 335] on icon "Remove Leduc from selection in this group" at bounding box center [653, 335] width 10 height 10
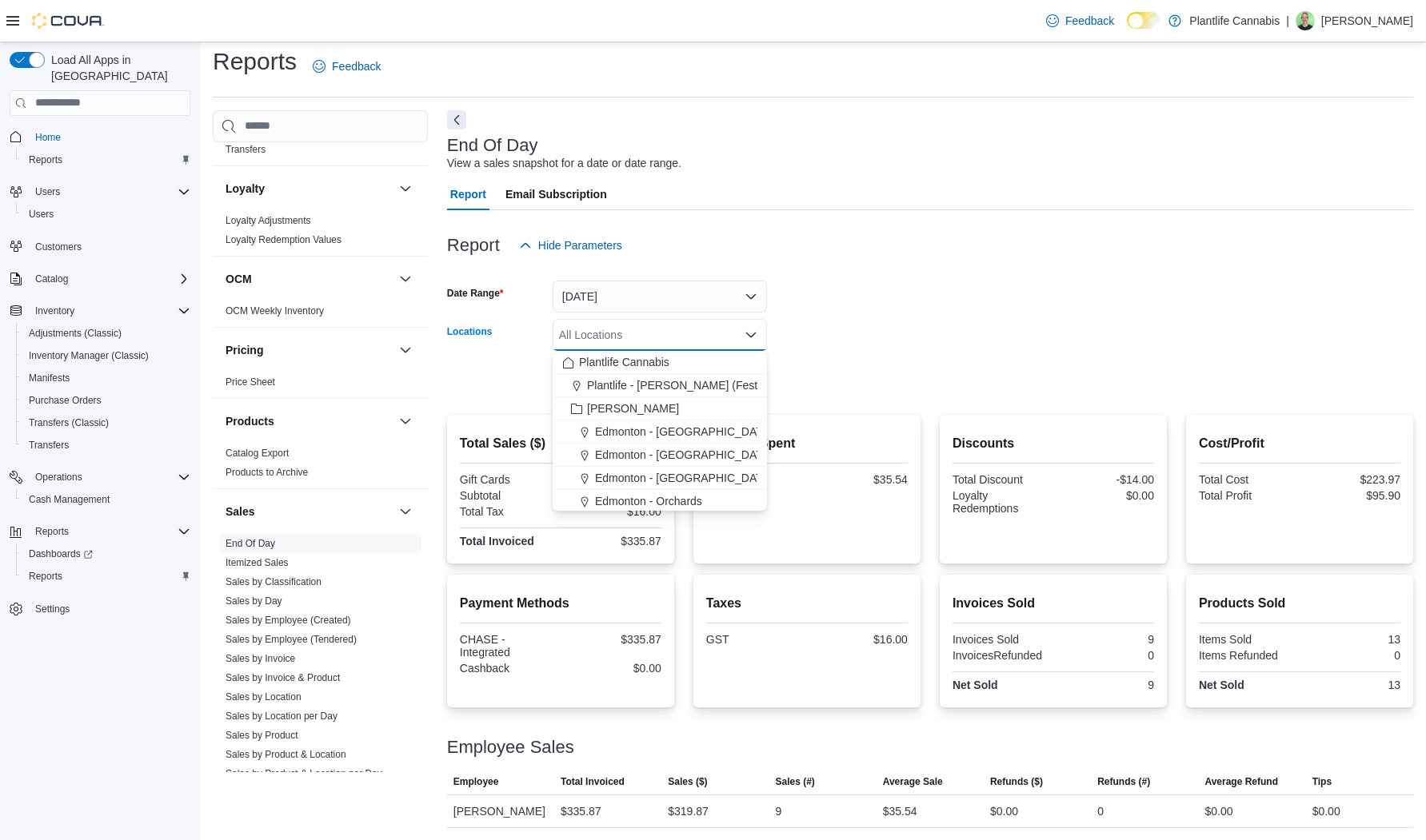
click at [606, 335] on div "All Locations Combo box. Selected. Combo box input. All Locations. Type some te…" at bounding box center [660, 335] width 215 height 32
click at [678, 453] on span "Edmonton - [GEOGRAPHIC_DATA]" at bounding box center [683, 455] width 177 height 16
drag, startPoint x: 916, startPoint y: 335, endPoint x: 782, endPoint y: 354, distance: 135.3
click at [895, 338] on form "Date Range [DATE] Locations [GEOGRAPHIC_DATA] - [GEOGRAPHIC_DATA] Combo box. Se…" at bounding box center [930, 329] width 966 height 134
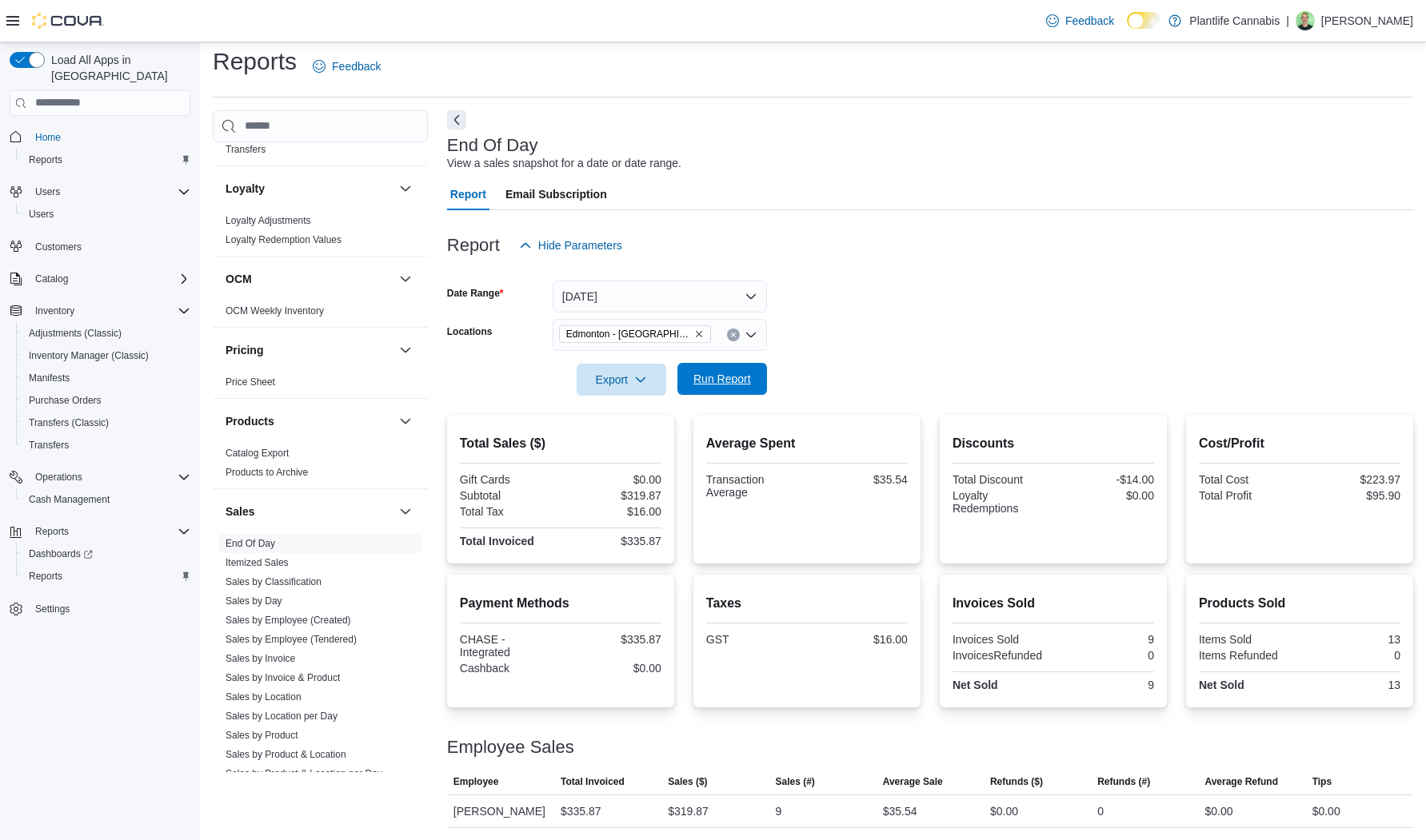
click at [702, 382] on span "Run Report" at bounding box center [722, 379] width 57 height 16
